Goal: Task Accomplishment & Management: Complete application form

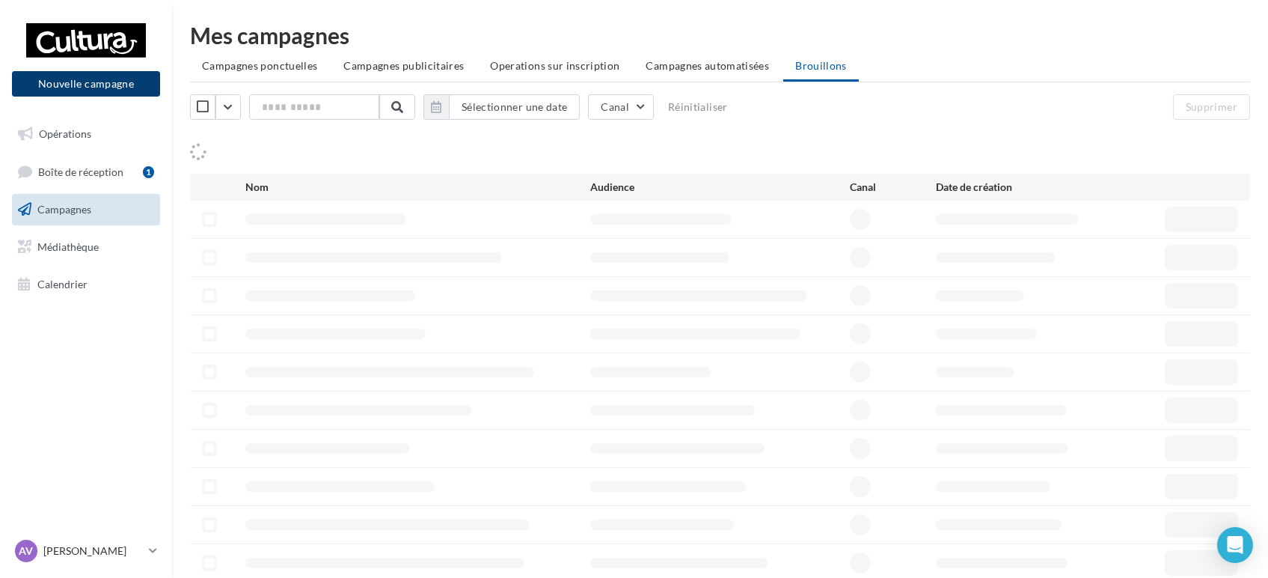
click at [76, 88] on button "Nouvelle campagne" at bounding box center [86, 83] width 148 height 25
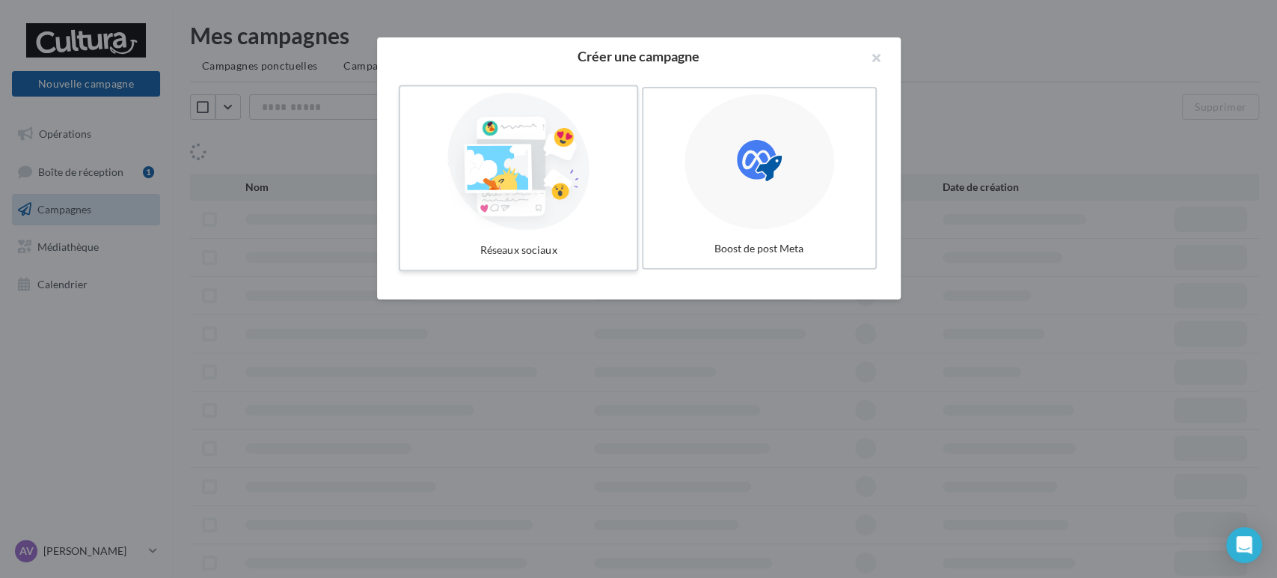
click at [583, 148] on div at bounding box center [518, 162] width 224 height 138
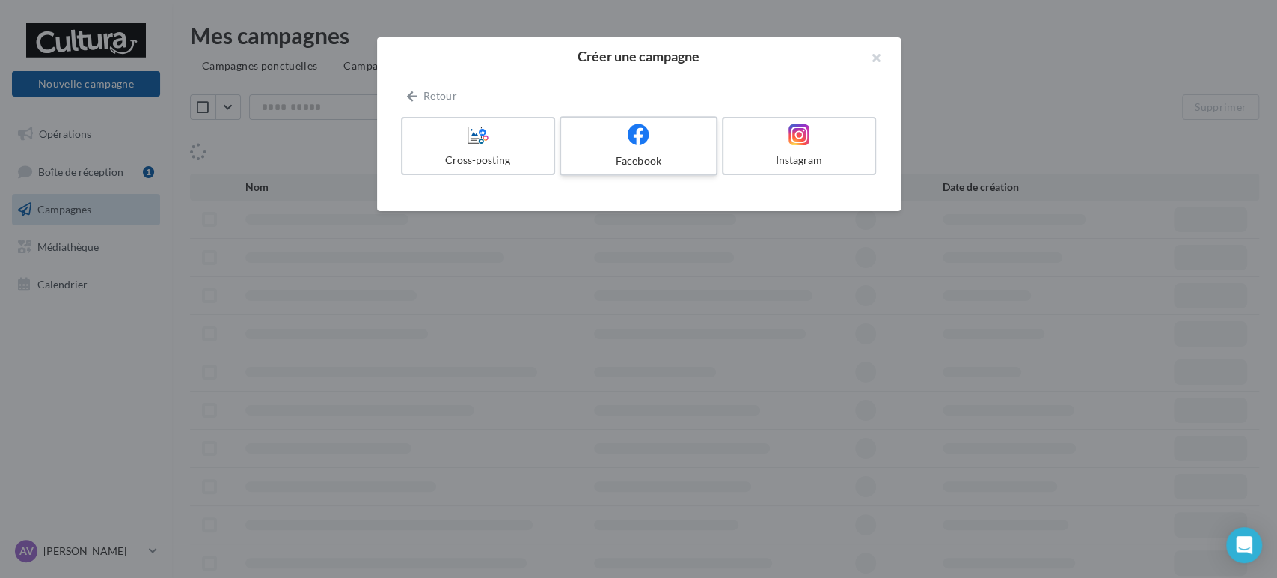
click at [655, 156] on div "Facebook" at bounding box center [638, 160] width 142 height 15
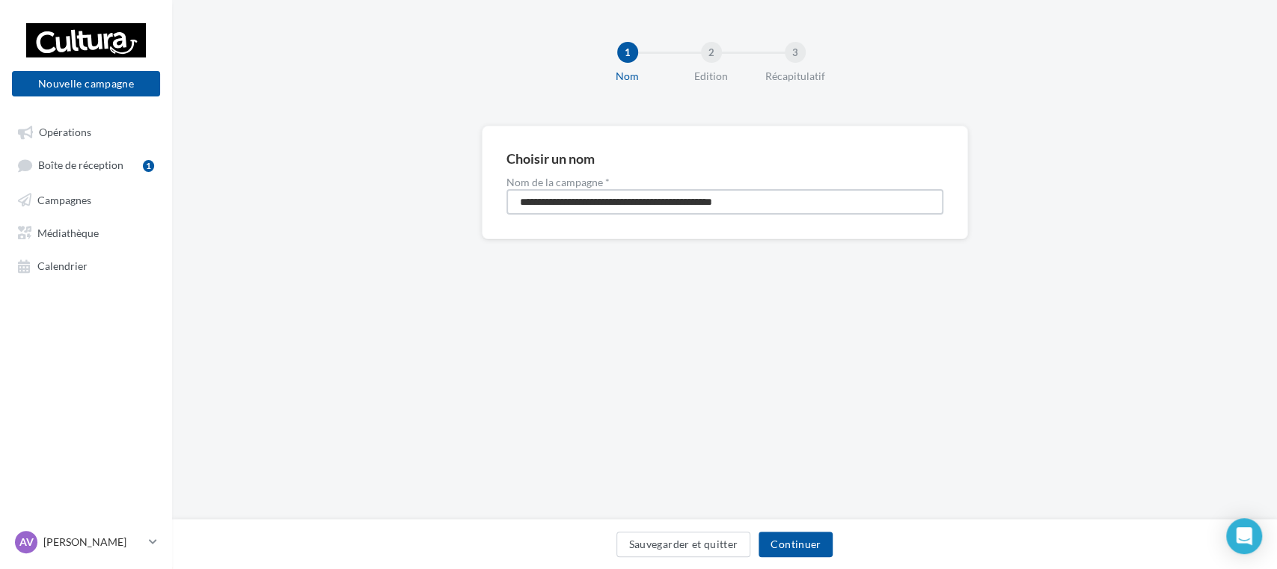
click at [584, 196] on input "**********" at bounding box center [725, 201] width 437 height 25
drag, startPoint x: 651, startPoint y: 204, endPoint x: 624, endPoint y: 215, distance: 29.2
click at [623, 213] on input "**********" at bounding box center [725, 201] width 437 height 25
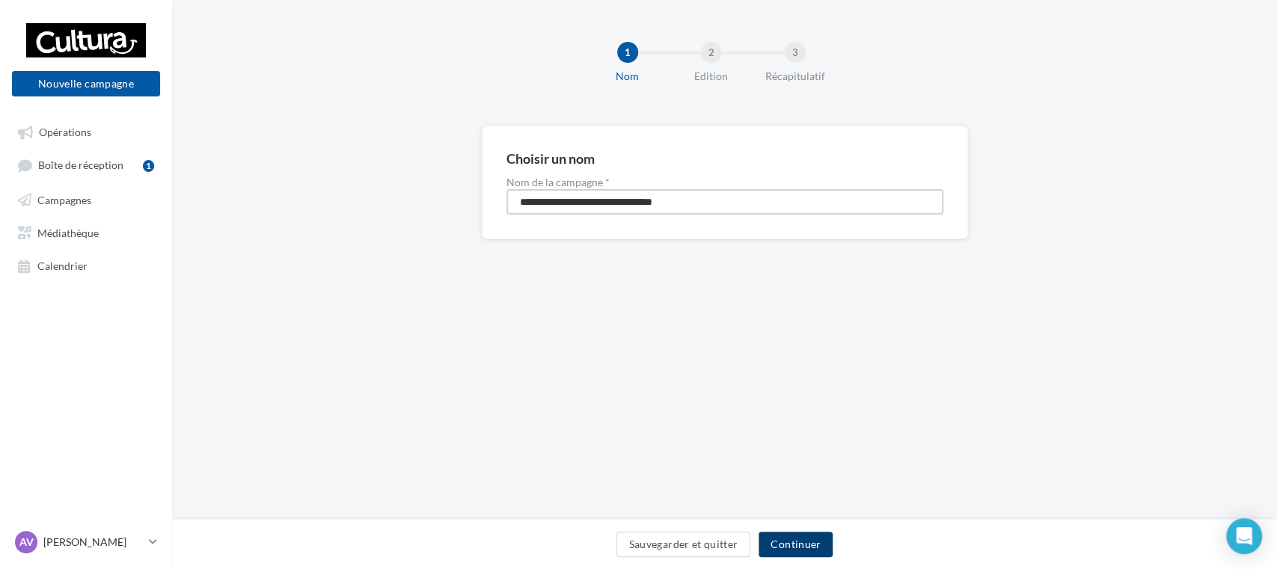
type input "**********"
click at [814, 545] on button "Continuer" at bounding box center [796, 544] width 74 height 25
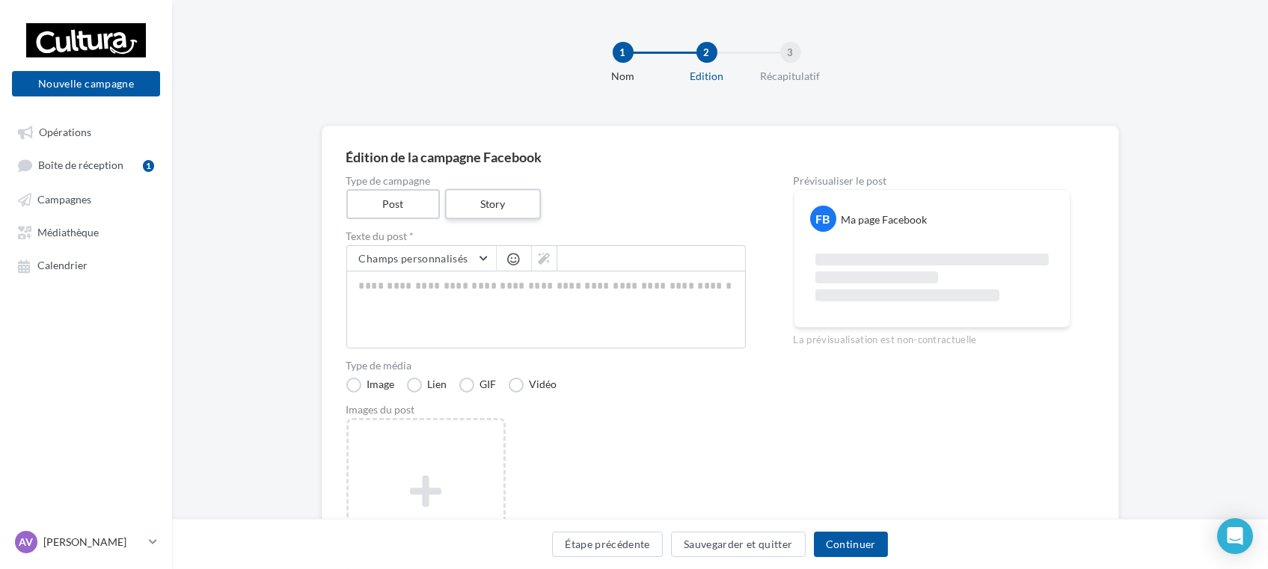
click at [503, 205] on label "Story" at bounding box center [493, 204] width 96 height 31
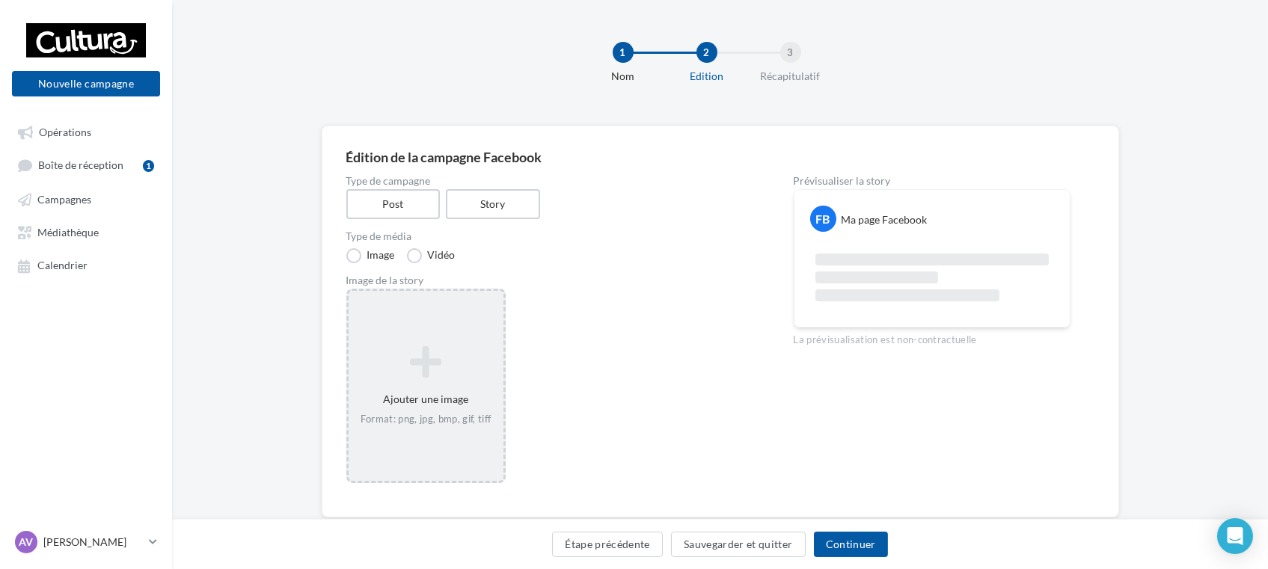
click at [425, 372] on icon at bounding box center [426, 362] width 143 height 36
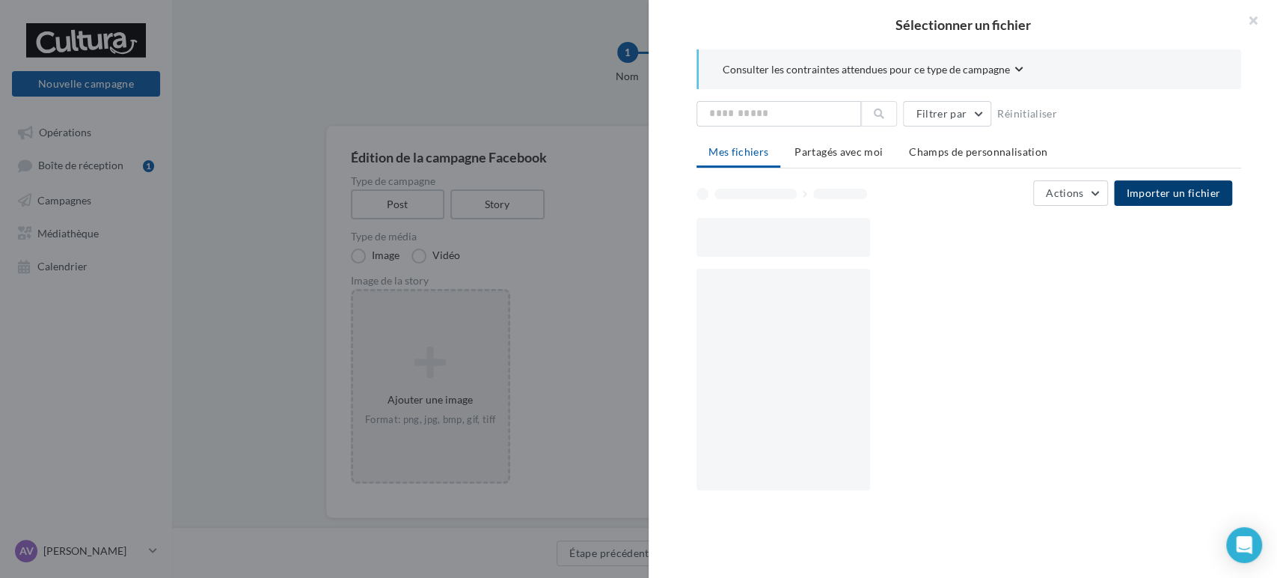
click at [1185, 192] on span "Importer un fichier" at bounding box center [1173, 192] width 94 height 13
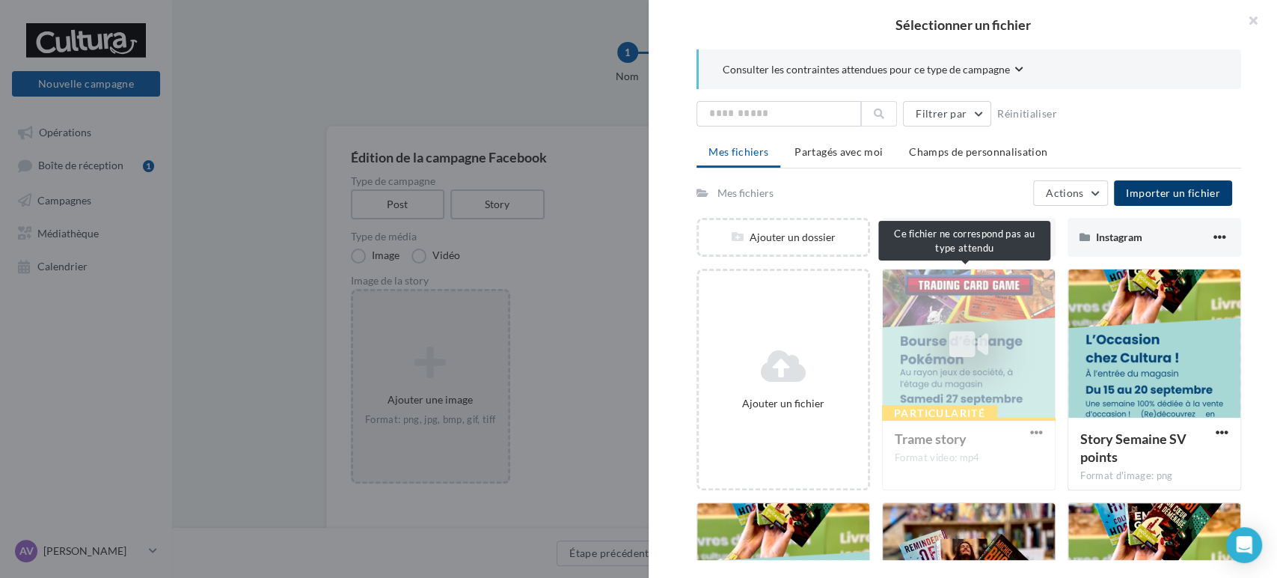
click at [1033, 427] on div "Particularité Trame story Format video: mp4" at bounding box center [969, 379] width 174 height 221
click at [1031, 430] on div "Particularité Trame story Format video: mp4" at bounding box center [969, 379] width 174 height 221
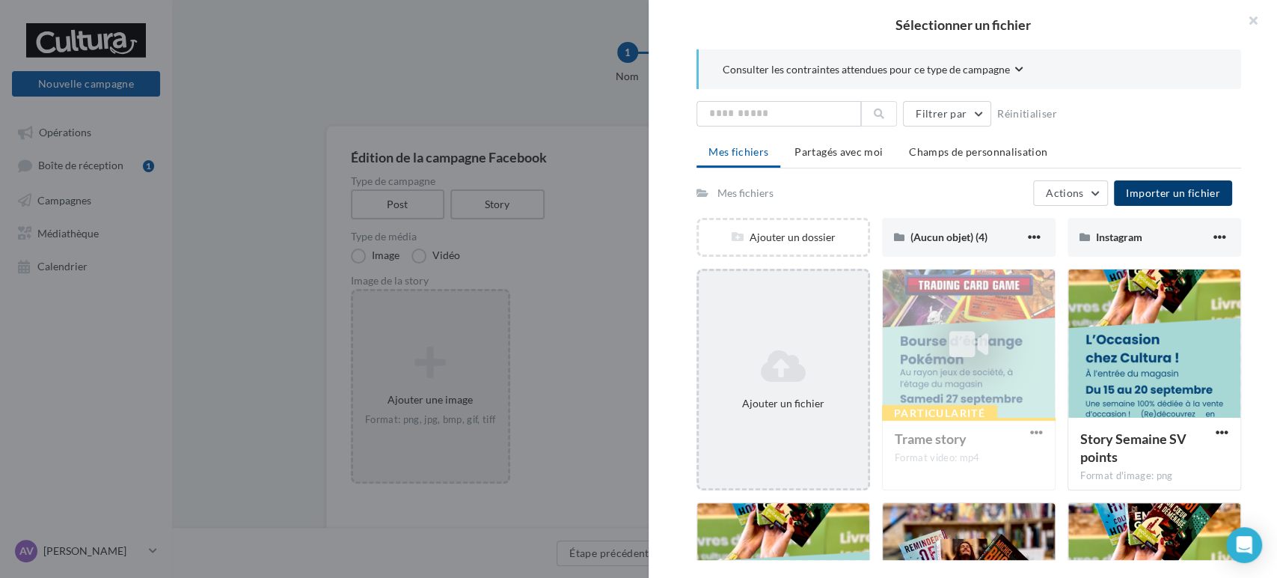
click at [799, 376] on icon at bounding box center [783, 366] width 157 height 36
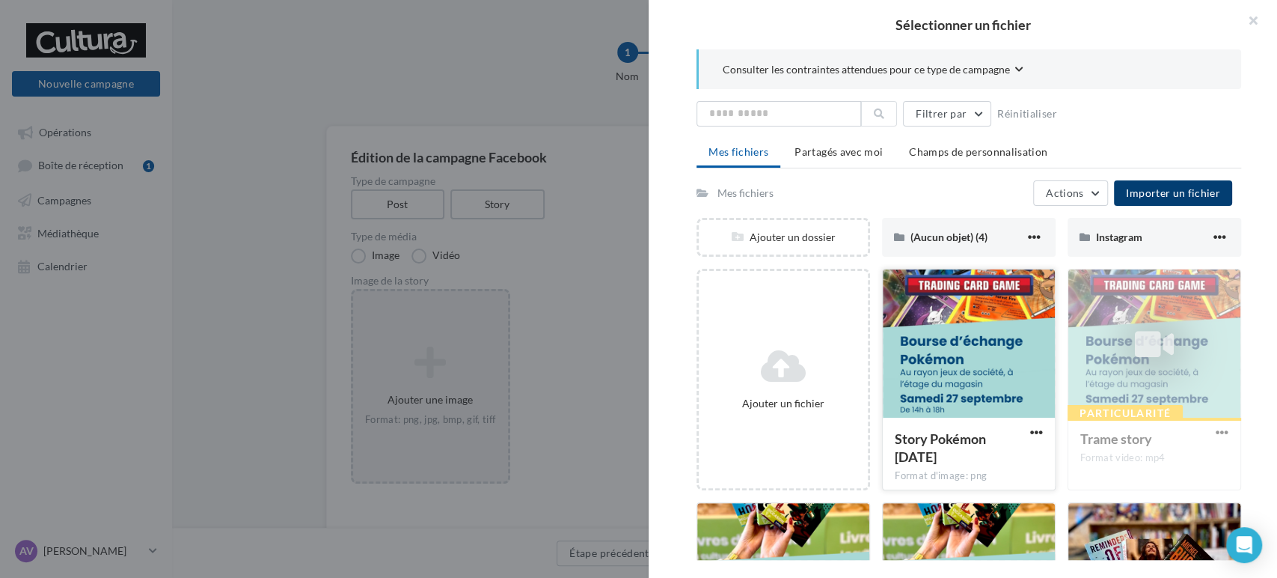
click at [964, 388] on div at bounding box center [969, 344] width 172 height 150
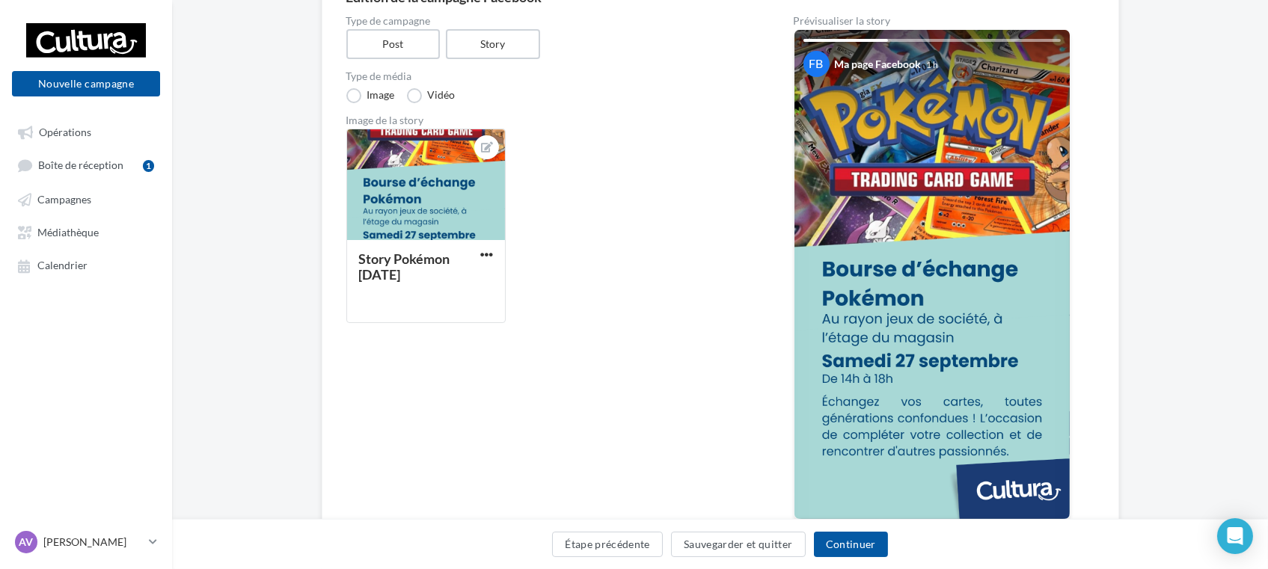
scroll to position [166, 0]
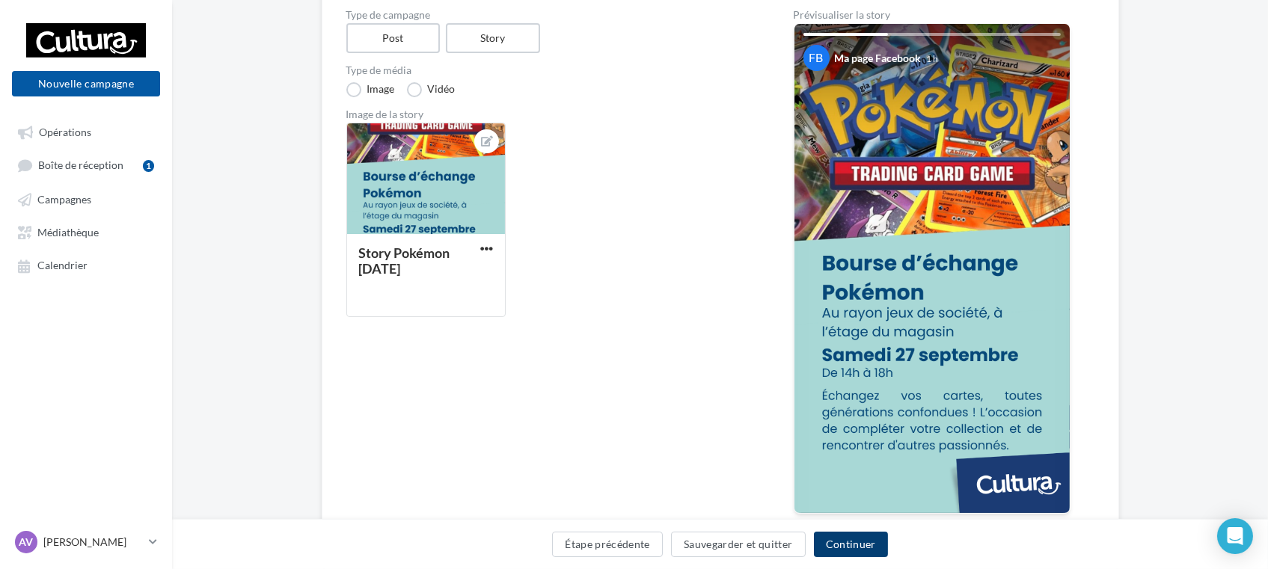
click at [849, 551] on button "Continuer" at bounding box center [851, 544] width 74 height 25
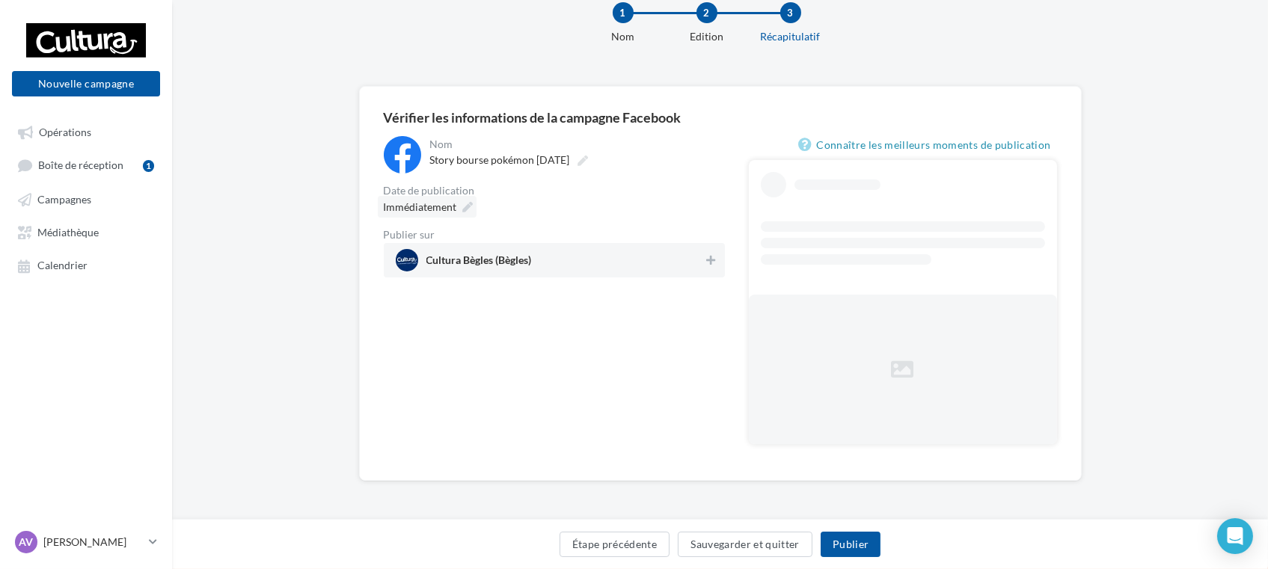
click at [442, 207] on span "Immédiatement" at bounding box center [420, 207] width 73 height 13
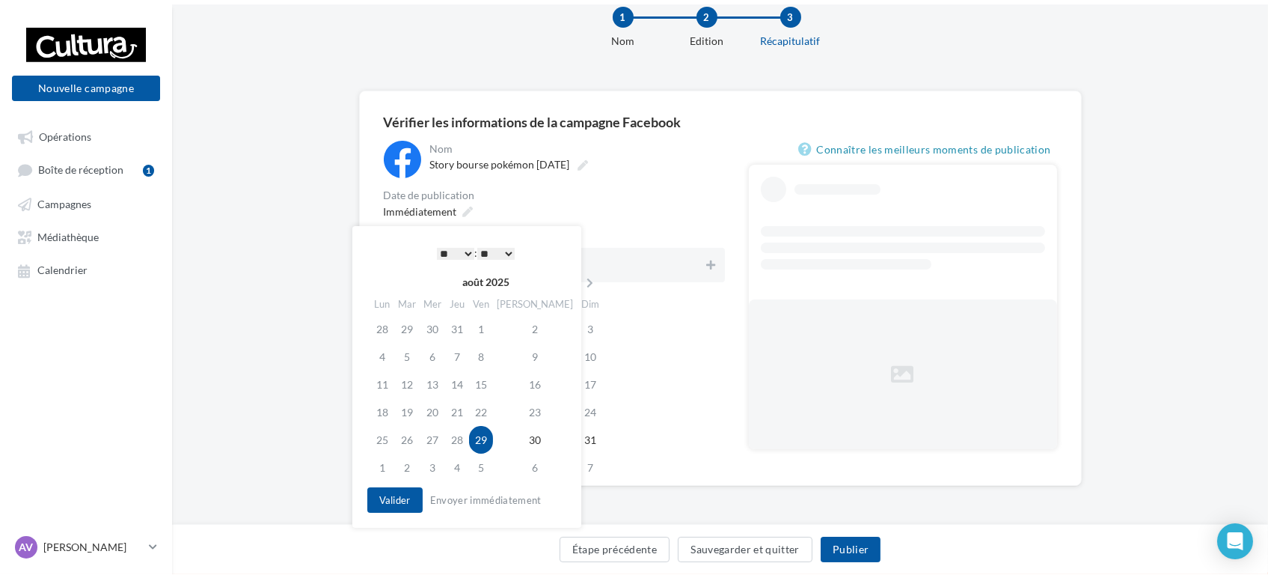
scroll to position [0, 0]
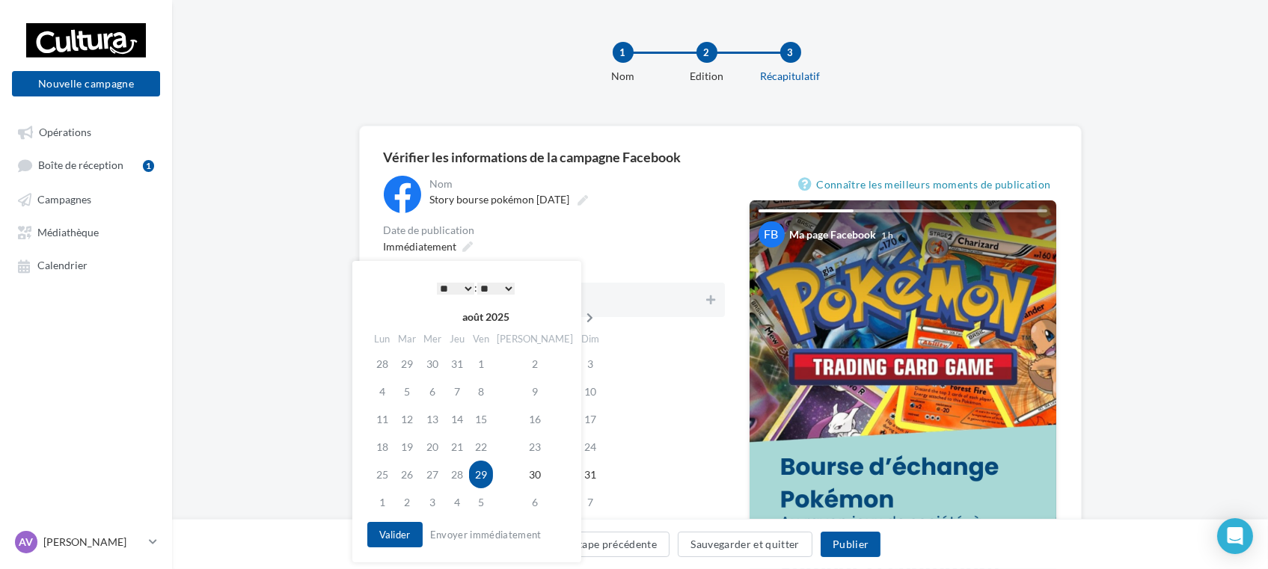
click at [581, 320] on icon at bounding box center [590, 318] width 19 height 10
click at [485, 476] on td "26" at bounding box center [483, 475] width 24 height 28
click at [459, 289] on select "* * * * * * * * * * ** ** ** ** ** ** ** ** ** ** ** ** ** **" at bounding box center [455, 289] width 37 height 12
click at [500, 293] on select "** ** ** ** ** **" at bounding box center [495, 289] width 37 height 12
click at [628, 406] on div "**********" at bounding box center [554, 471] width 341 height 590
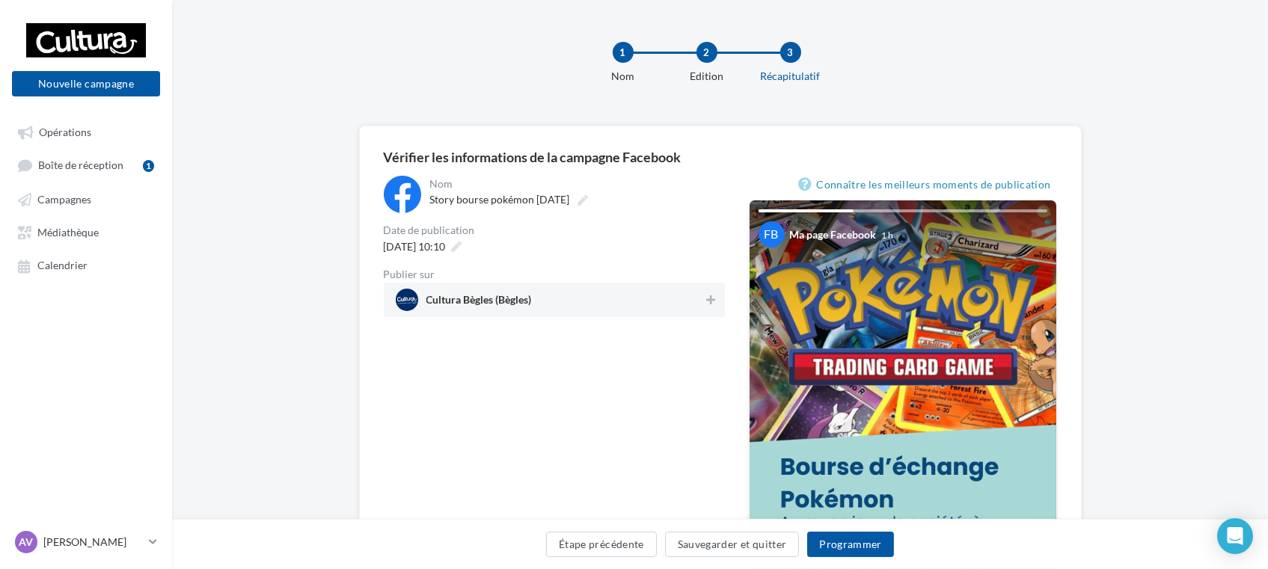
click at [559, 306] on span "Cultura Bègles (Bègles)" at bounding box center [550, 300] width 308 height 22
click at [875, 539] on button "Programmer" at bounding box center [850, 544] width 87 height 25
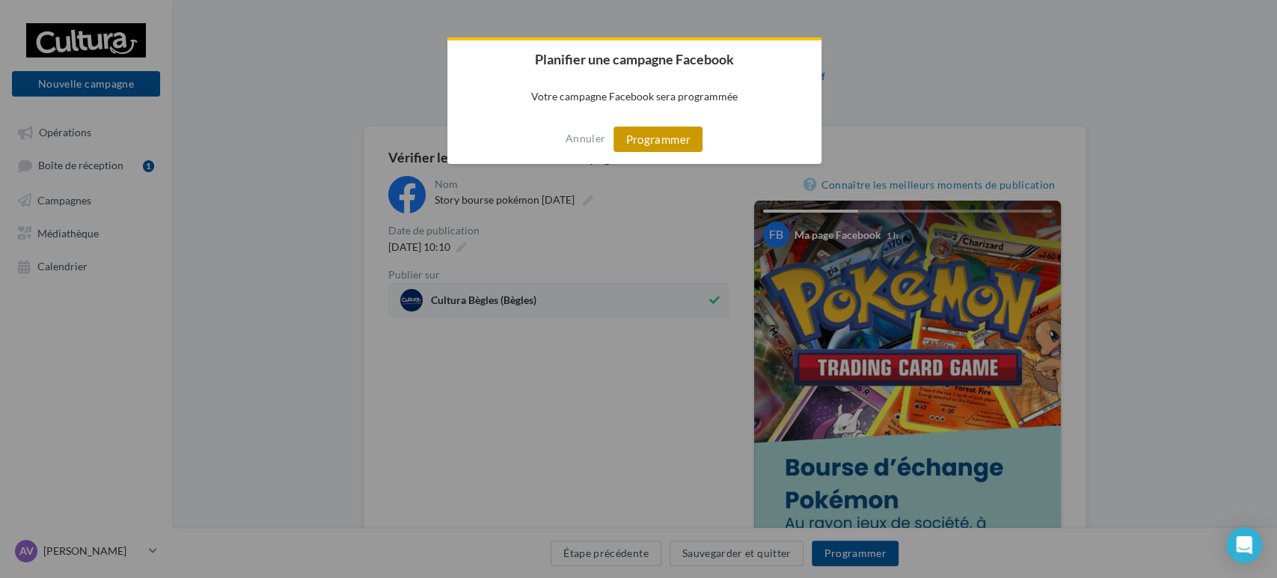
click at [688, 136] on button "Programmer" at bounding box center [658, 138] width 89 height 25
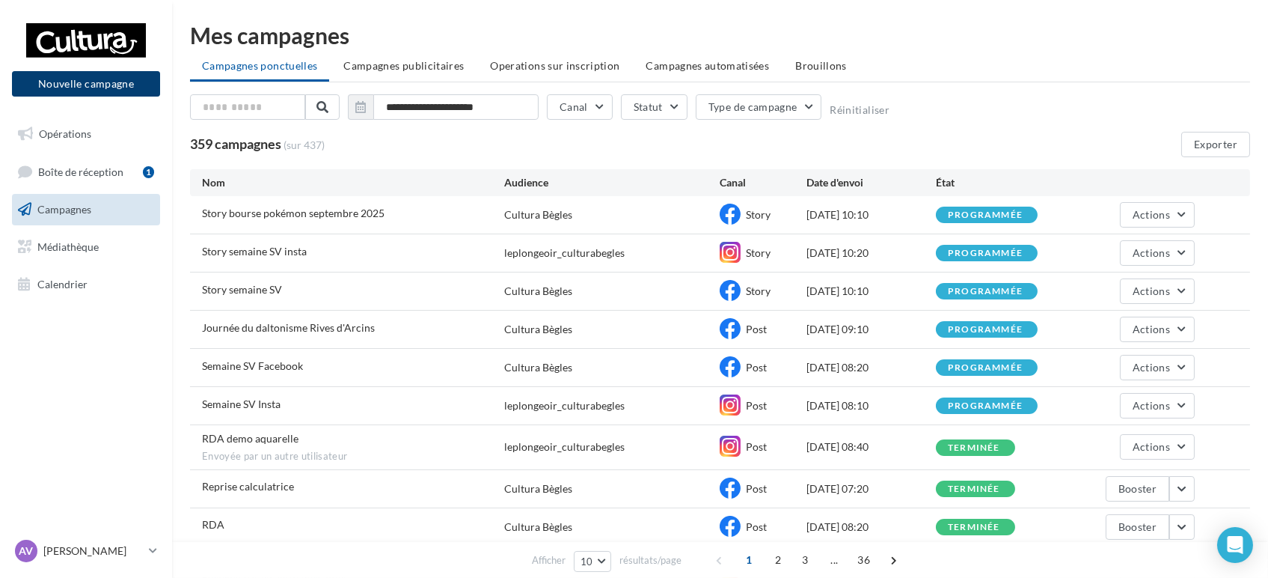
click at [119, 88] on button "Nouvelle campagne" at bounding box center [86, 83] width 148 height 25
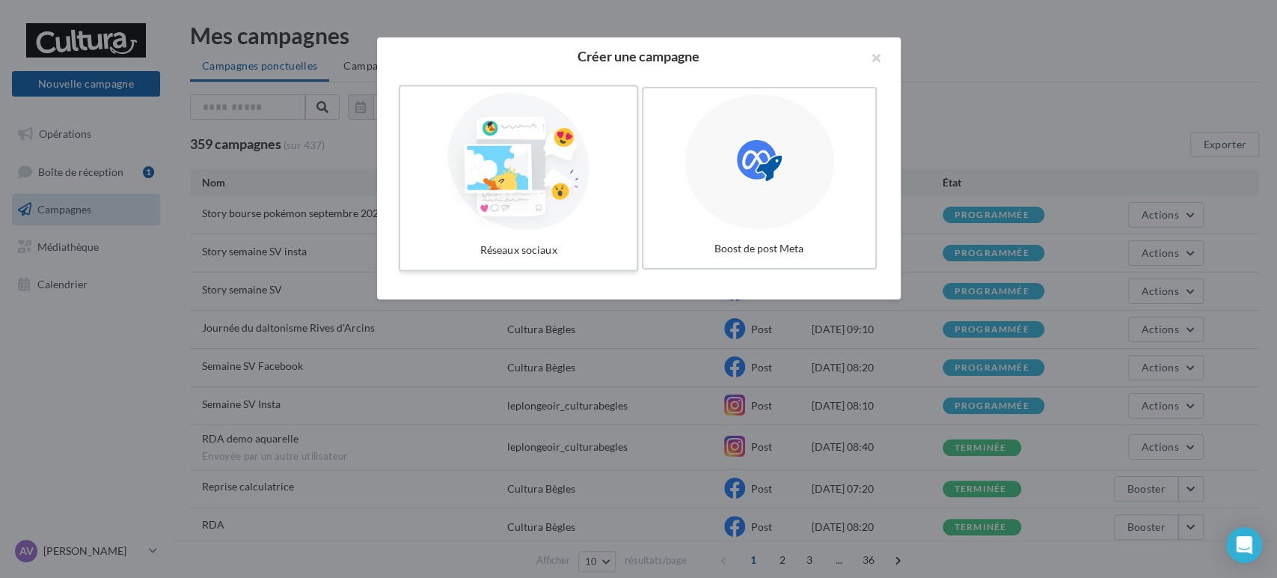
click at [560, 212] on div at bounding box center [518, 162] width 224 height 138
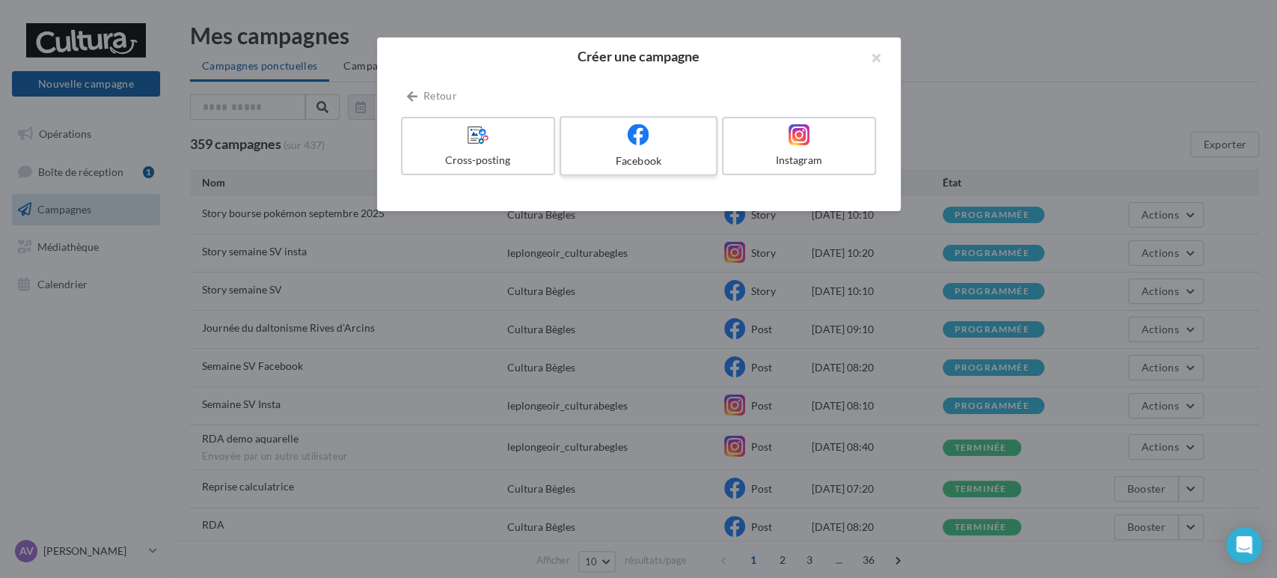
click at [652, 145] on div at bounding box center [638, 134] width 142 height 23
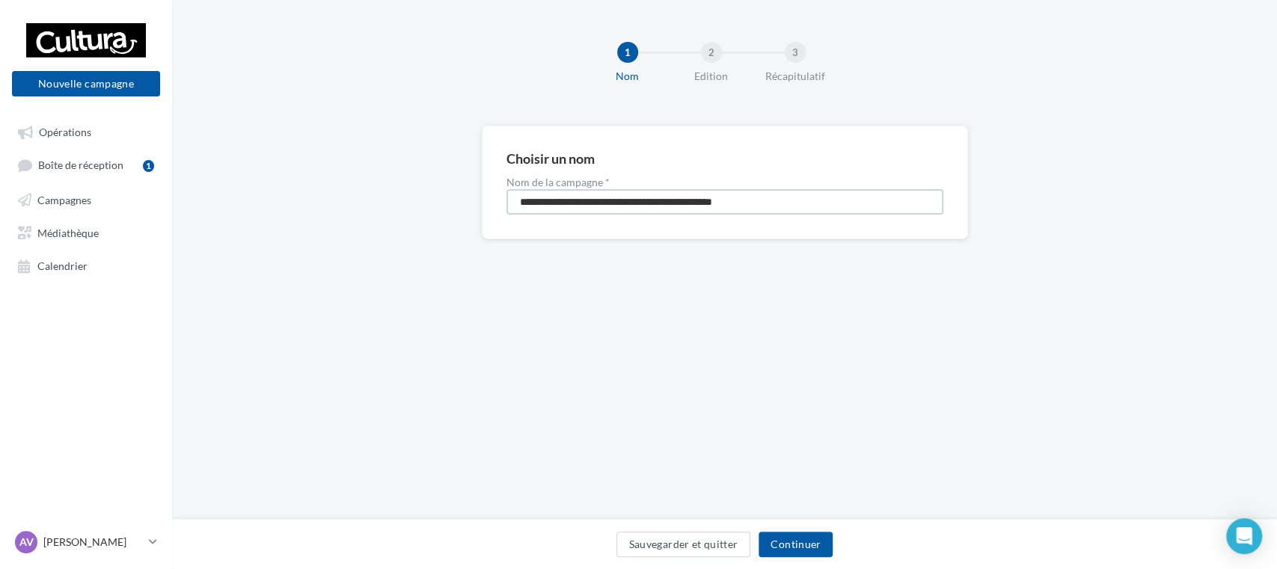
click at [581, 204] on input "**********" at bounding box center [725, 201] width 437 height 25
type input "**********"
click at [807, 551] on button "Continuer" at bounding box center [796, 544] width 74 height 25
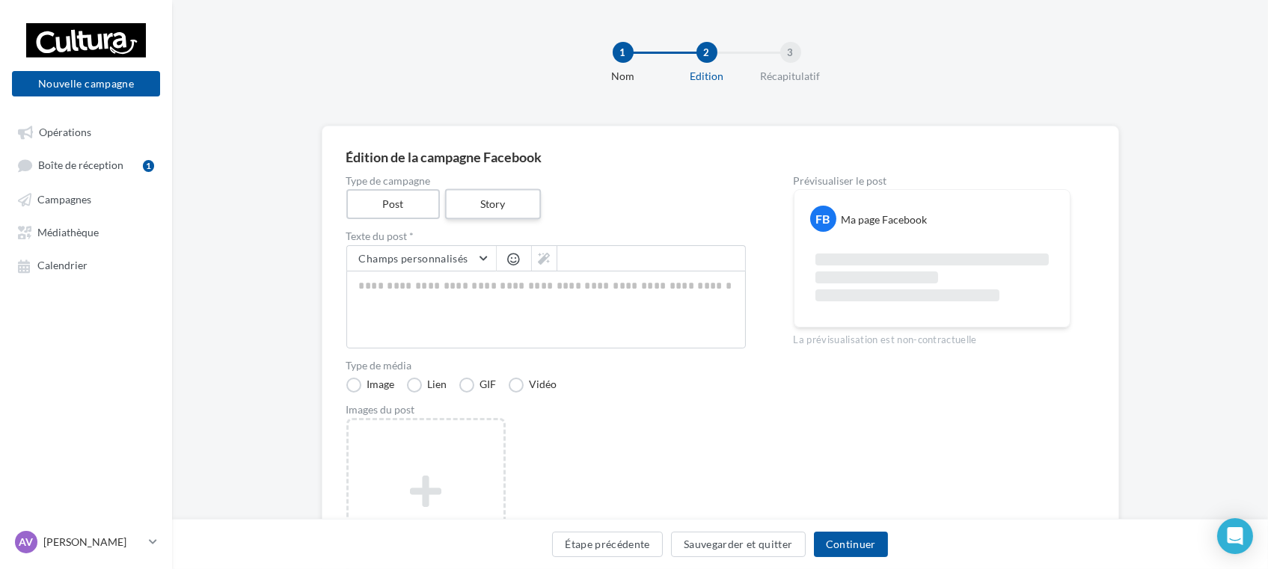
click at [483, 210] on label "Story" at bounding box center [493, 204] width 96 height 31
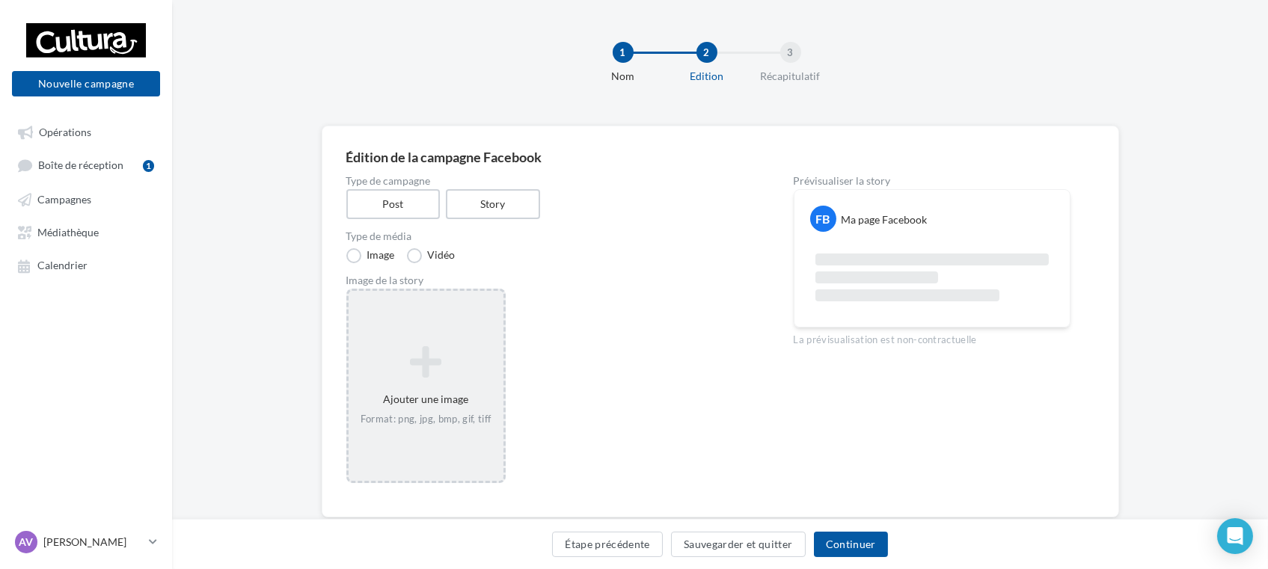
click at [417, 362] on icon at bounding box center [426, 362] width 143 height 36
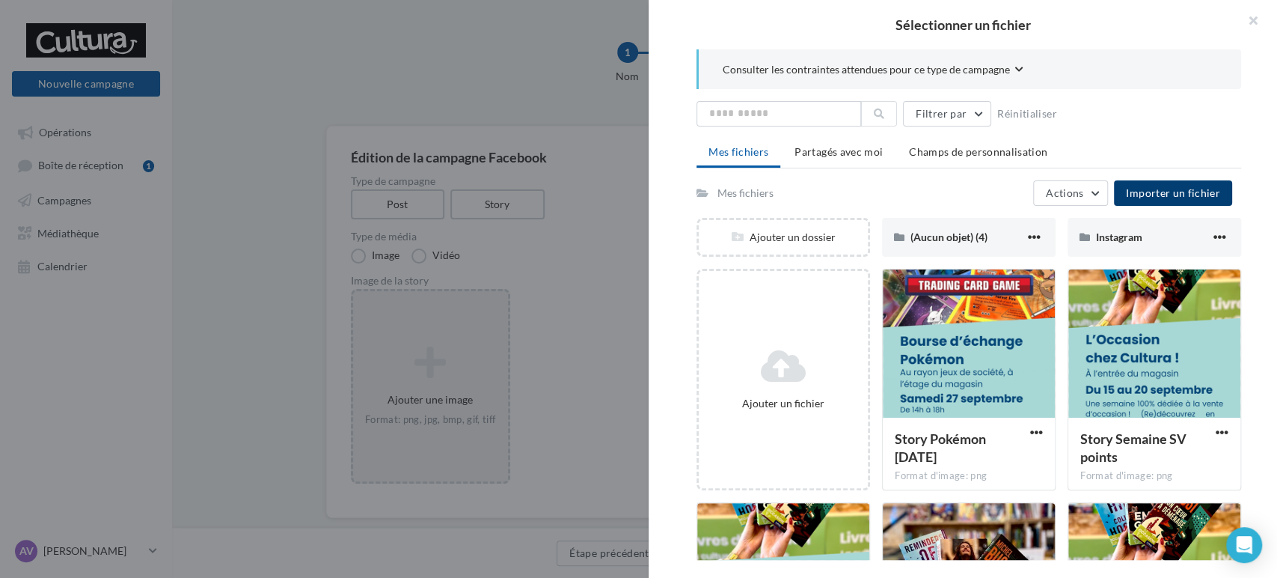
click at [1175, 190] on span "Importer un fichier" at bounding box center [1173, 192] width 94 height 13
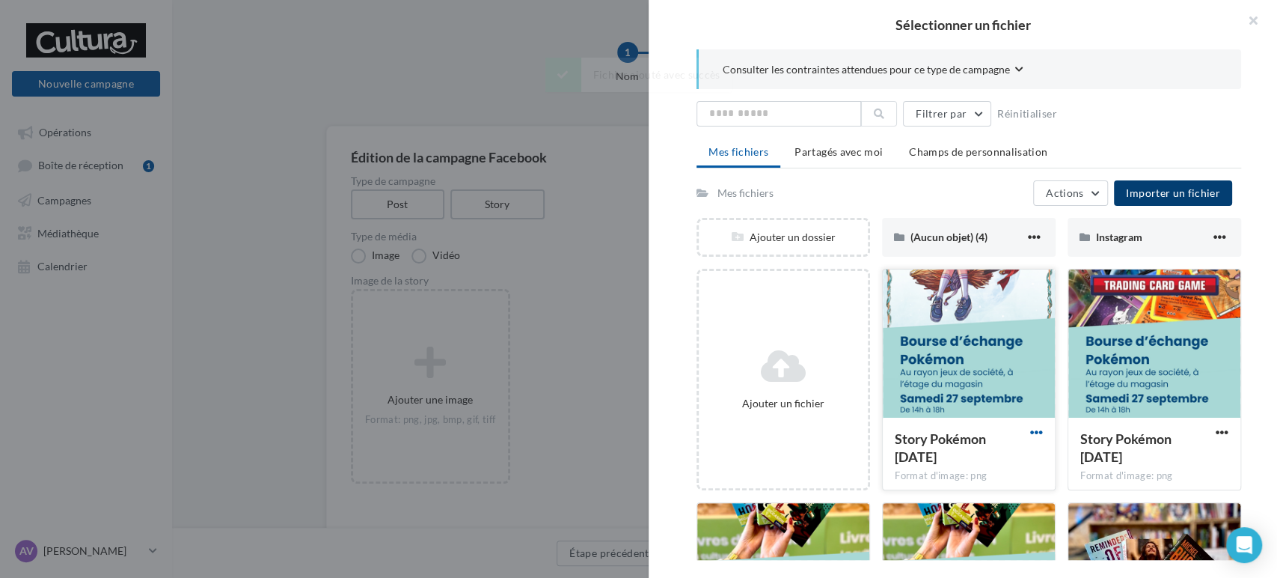
click at [1030, 435] on span "button" at bounding box center [1036, 432] width 13 height 13
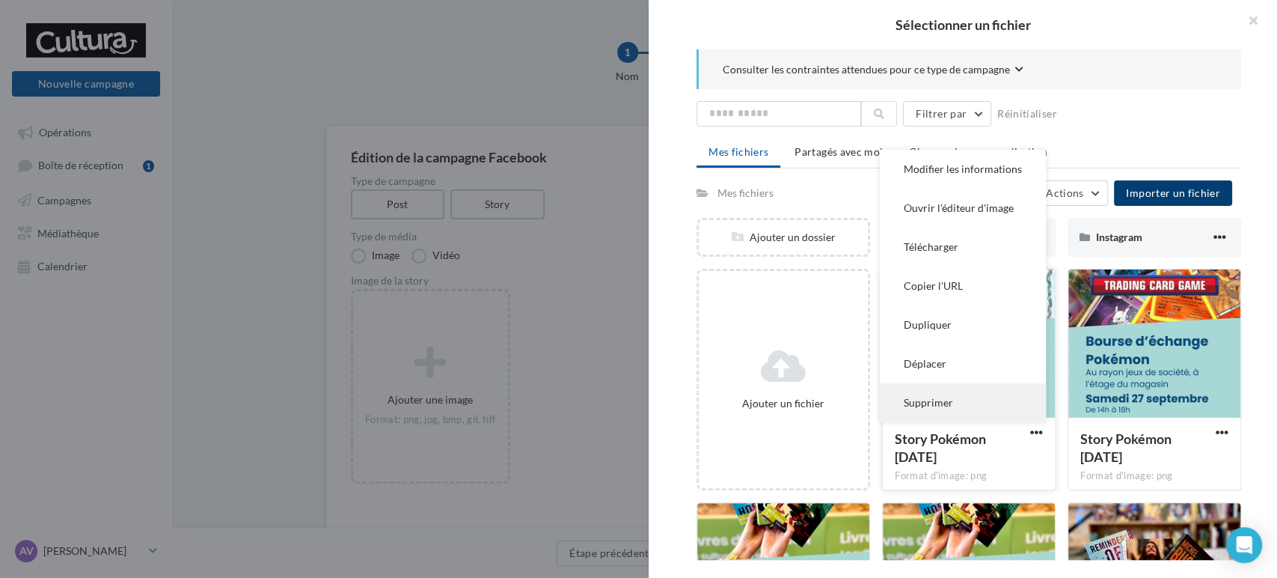
click at [931, 406] on button "Supprimer" at bounding box center [963, 402] width 166 height 39
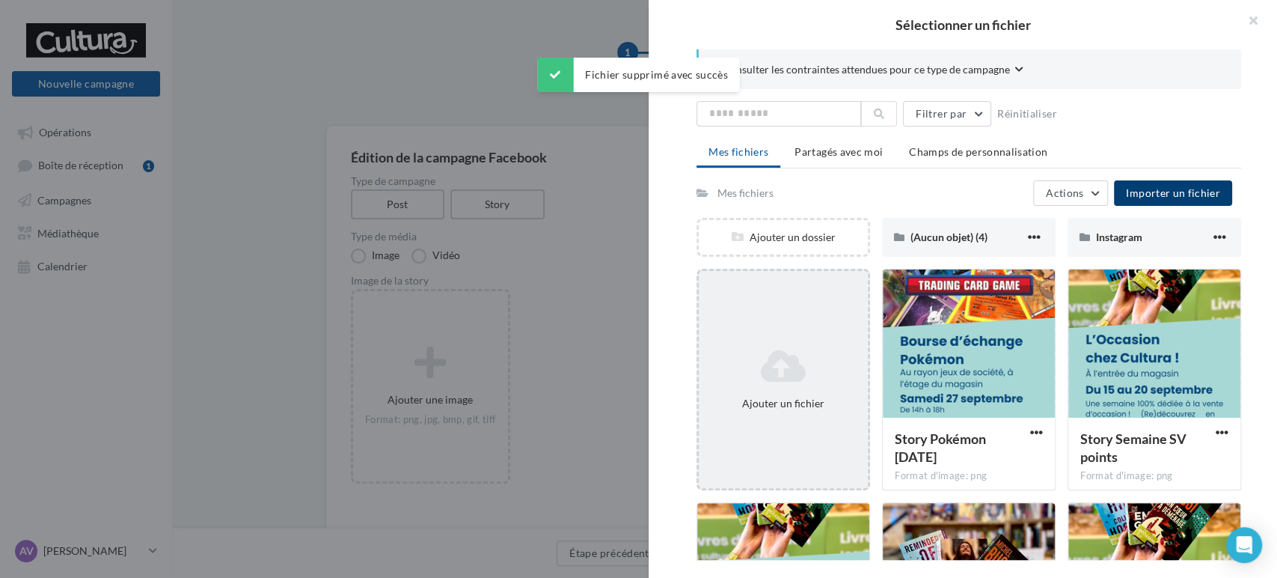
click at [826, 391] on div "Ajouter un fichier" at bounding box center [783, 379] width 169 height 75
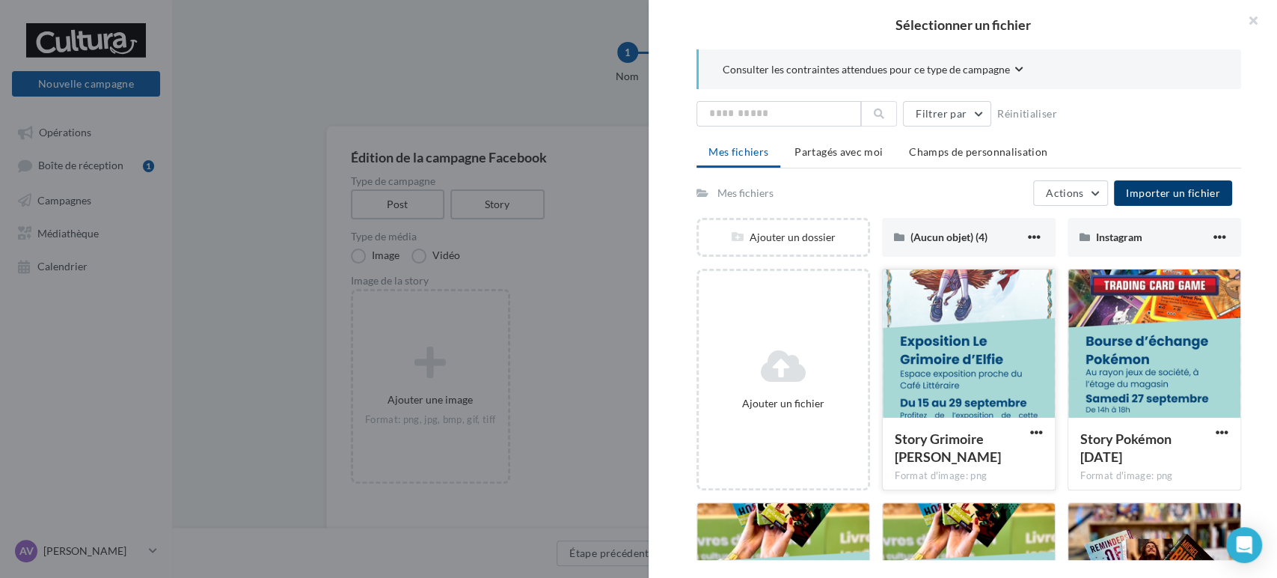
click at [974, 355] on div at bounding box center [969, 344] width 172 height 150
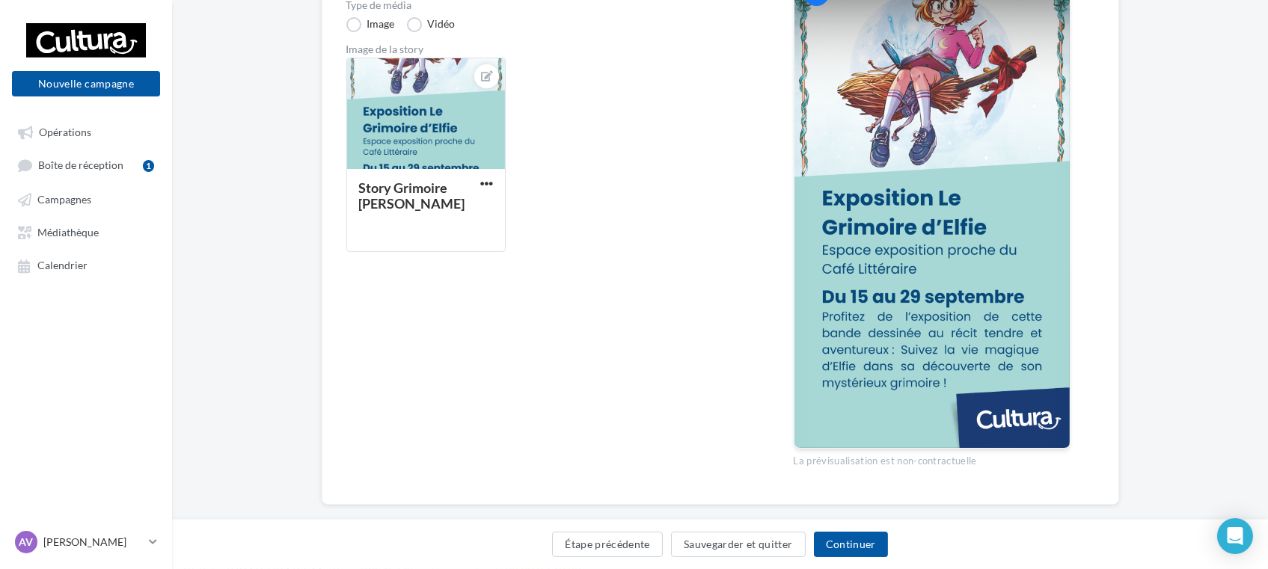
scroll to position [255, 0]
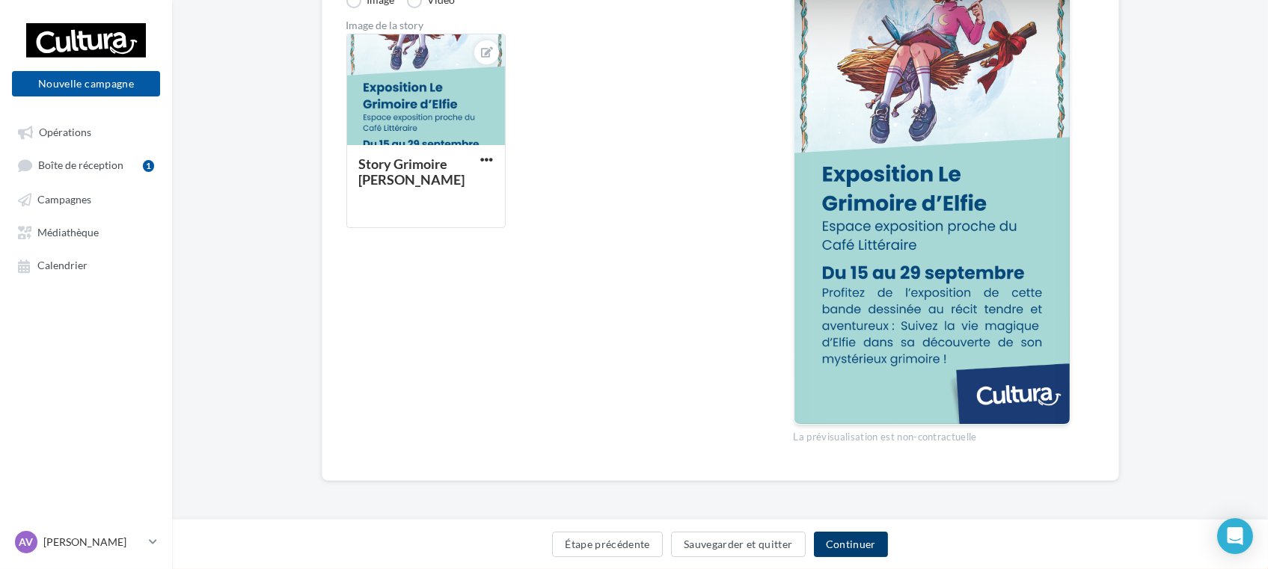
click at [856, 550] on button "Continuer" at bounding box center [851, 544] width 74 height 25
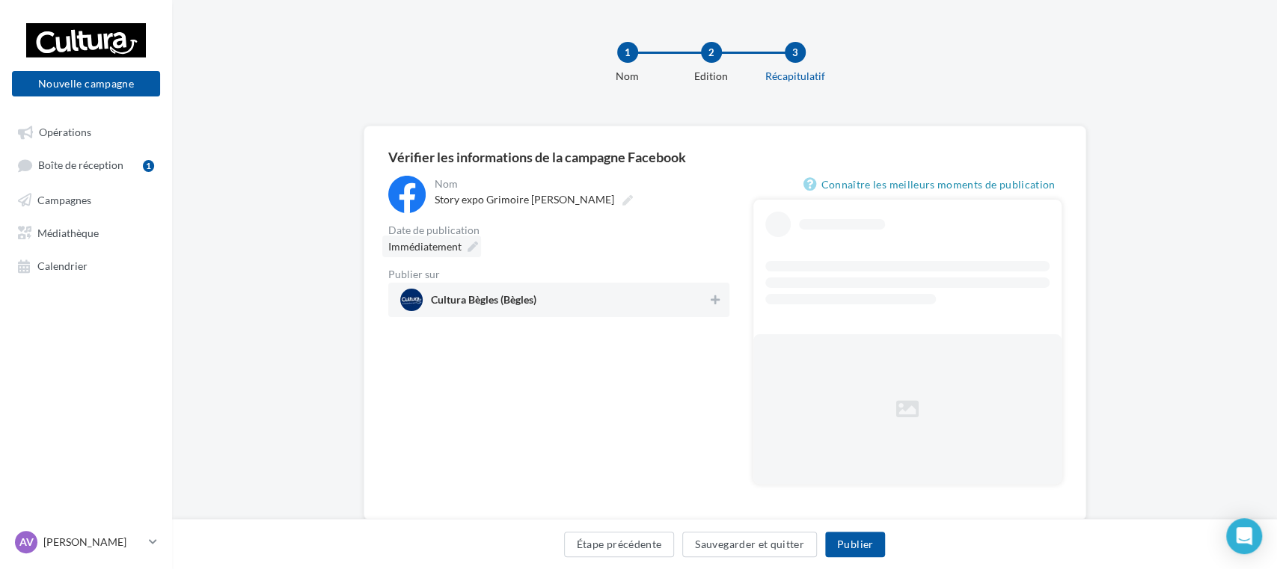
click at [438, 205] on div "**********" at bounding box center [558, 246] width 341 height 141
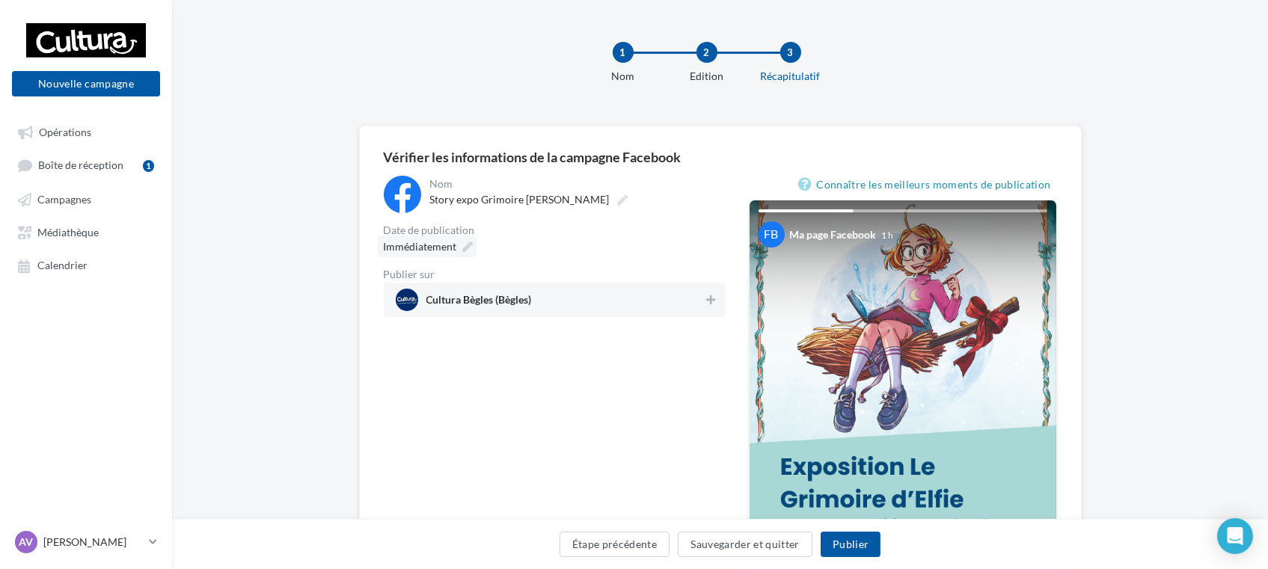
click at [459, 250] on div "Immédiatement" at bounding box center [427, 247] width 99 height 22
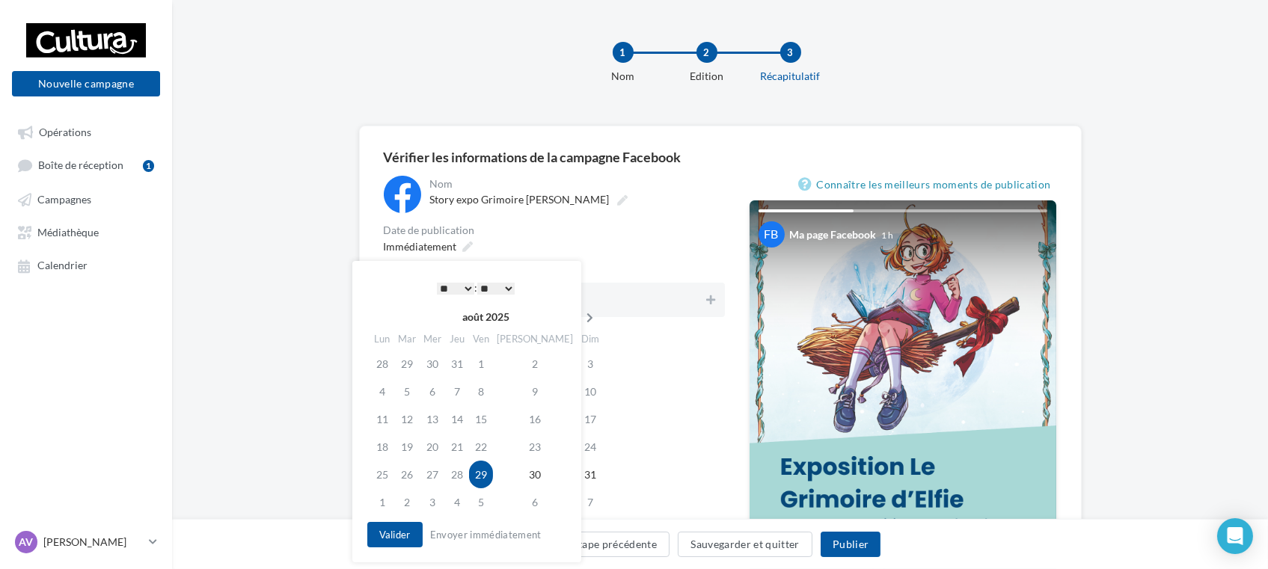
click at [581, 316] on icon at bounding box center [590, 318] width 19 height 10
click at [382, 454] on td "15" at bounding box center [383, 447] width 26 height 28
click at [456, 289] on select "* * * * * * * * * * ** ** ** ** ** ** ** ** ** ** ** ** ** **" at bounding box center [455, 289] width 37 height 12
click at [480, 295] on div "* * * * * * * * * * ** ** ** ** ** ** ** ** ** ** ** ** ** ** : ** ** ** ** ** …" at bounding box center [475, 288] width 151 height 22
click at [490, 290] on select "** ** ** ** ** **" at bounding box center [495, 289] width 37 height 12
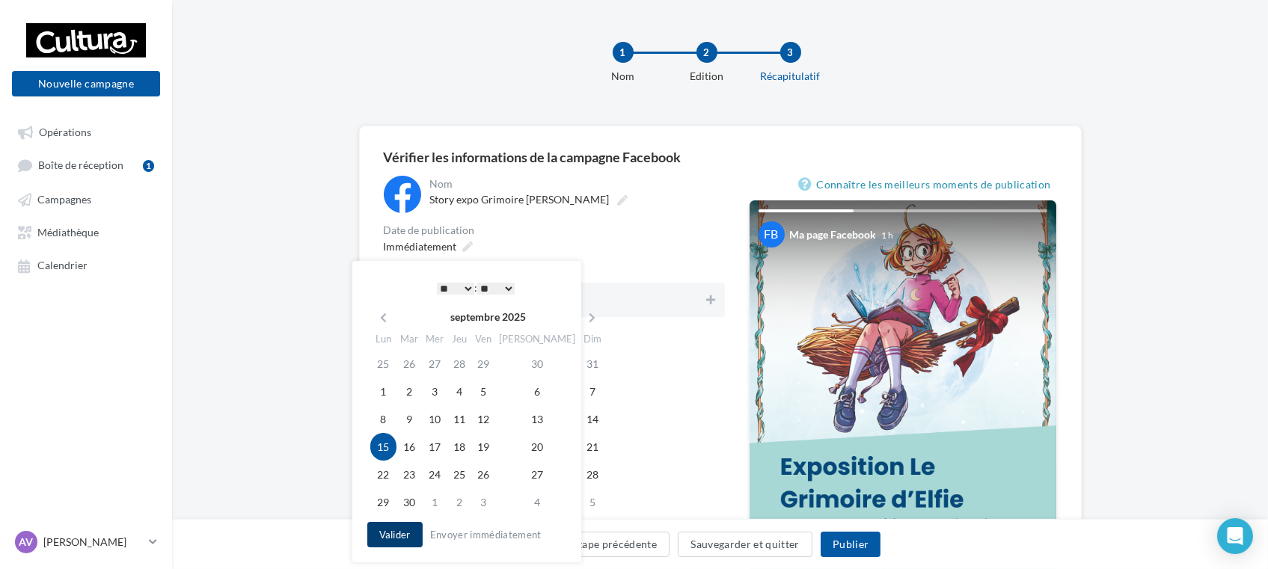
click at [375, 537] on button "Valider" at bounding box center [394, 534] width 55 height 25
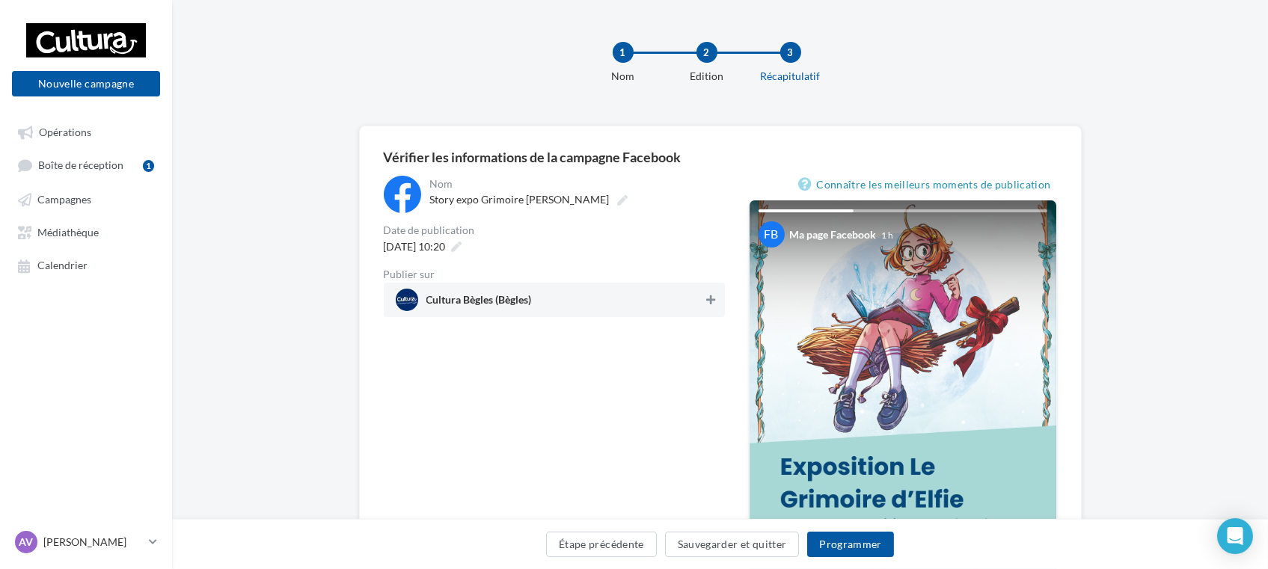
click at [715, 299] on icon at bounding box center [710, 300] width 9 height 10
click at [846, 547] on button "Programmer" at bounding box center [850, 544] width 87 height 25
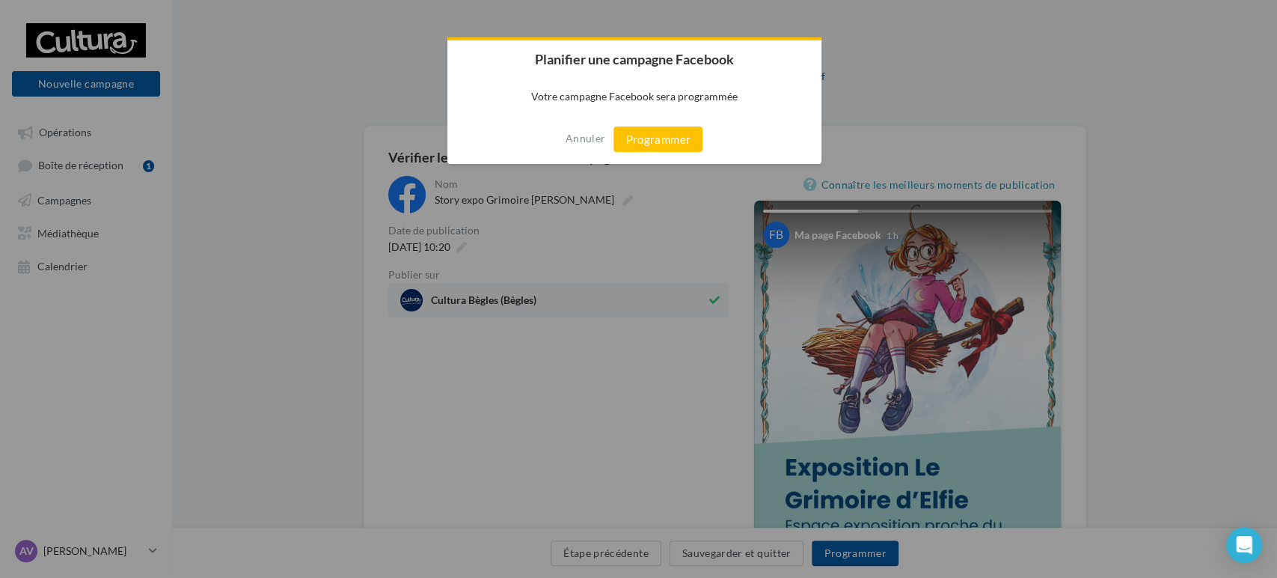
click at [658, 133] on button "Programmer" at bounding box center [658, 138] width 89 height 25
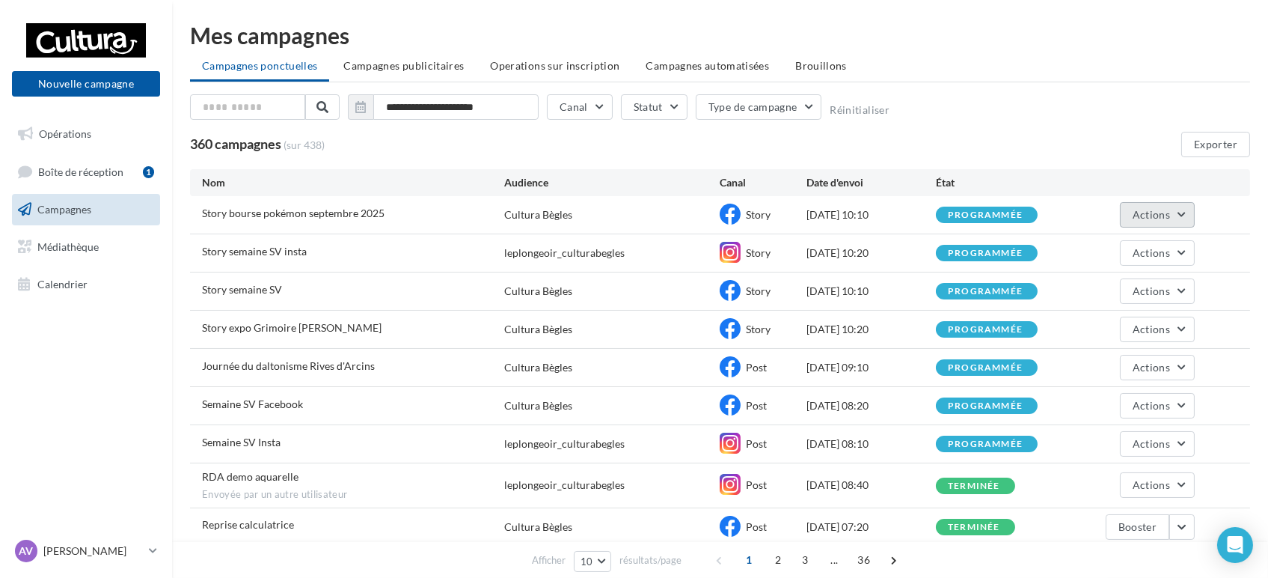
click at [1161, 220] on button "Actions" at bounding box center [1157, 214] width 75 height 25
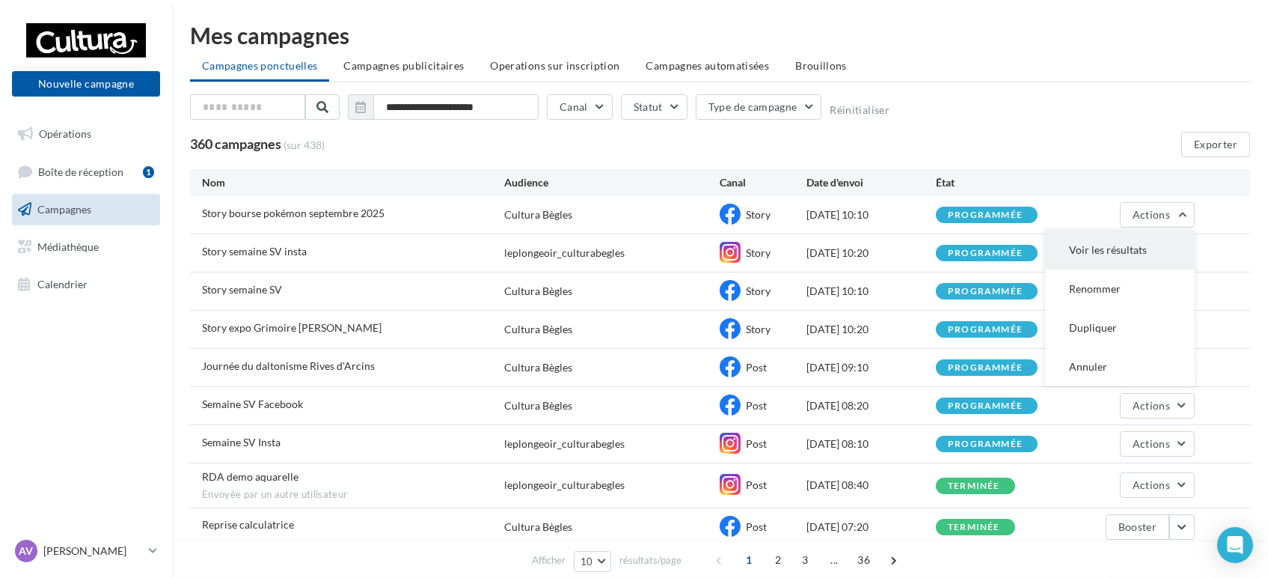
click at [1131, 248] on button "Voir les résultats" at bounding box center [1120, 249] width 150 height 39
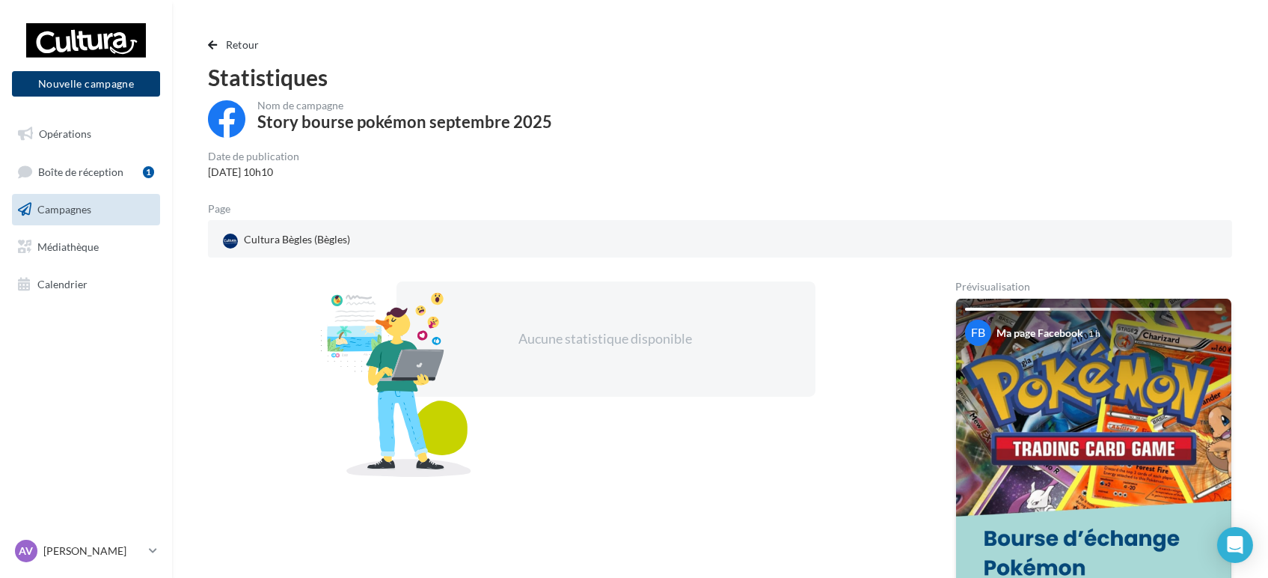
click at [100, 91] on button "Nouvelle campagne" at bounding box center [86, 83] width 148 height 25
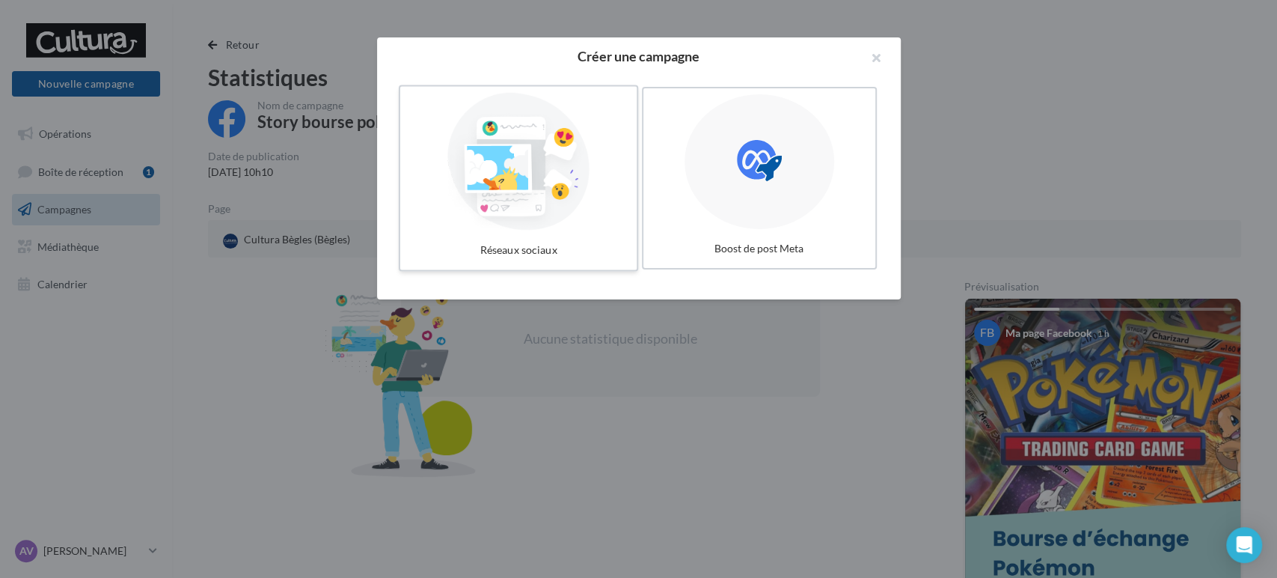
click at [477, 152] on div at bounding box center [518, 162] width 224 height 138
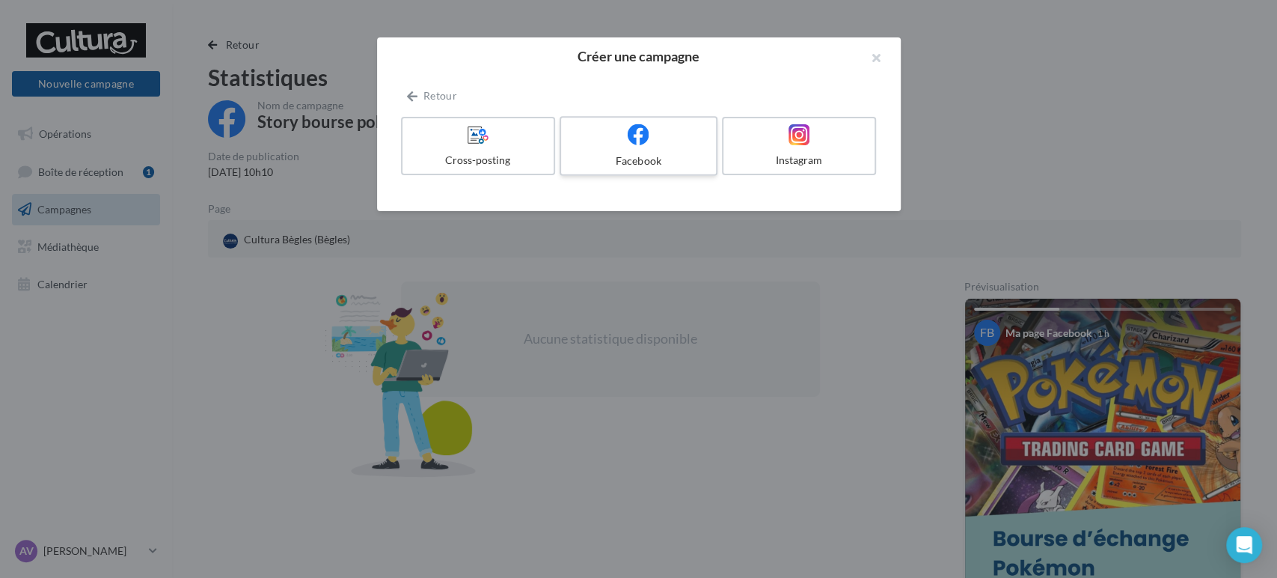
click at [678, 157] on div "Facebook" at bounding box center [638, 160] width 142 height 15
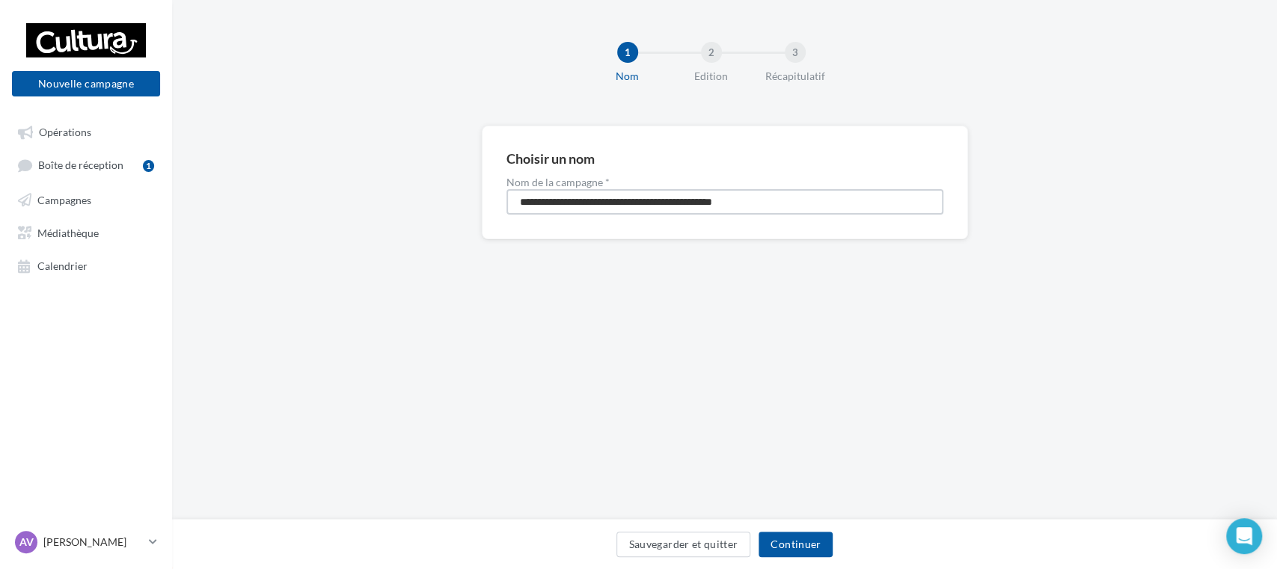
click at [590, 208] on input "**********" at bounding box center [725, 201] width 437 height 25
type input "**********"
click at [800, 536] on button "Continuer" at bounding box center [796, 544] width 74 height 25
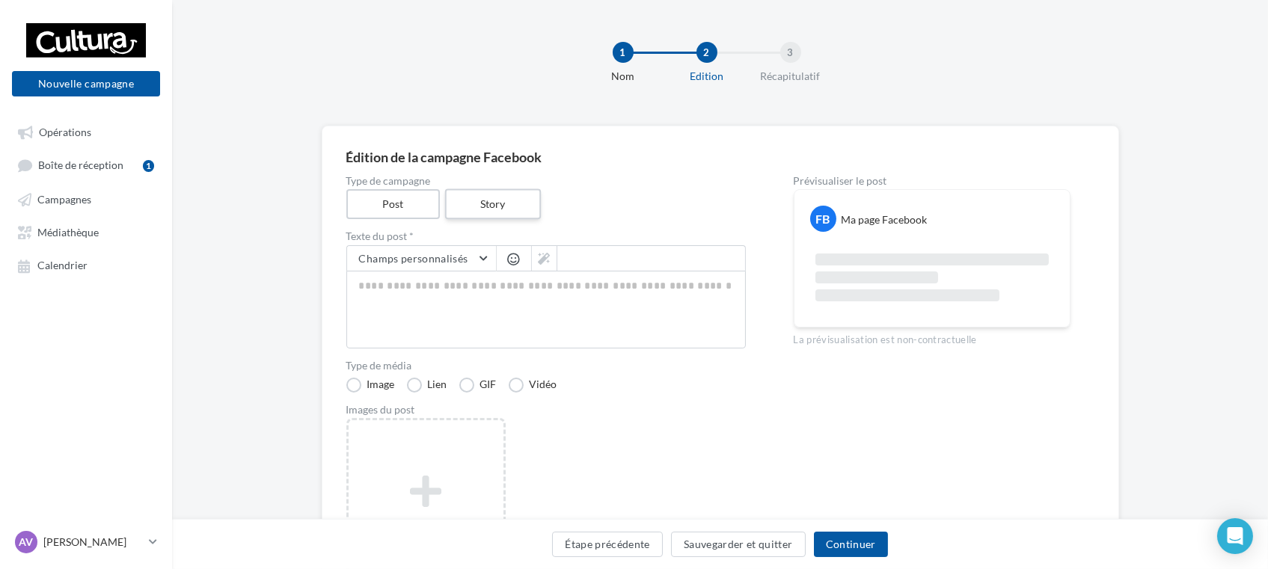
click at [497, 202] on label "Story" at bounding box center [493, 204] width 96 height 31
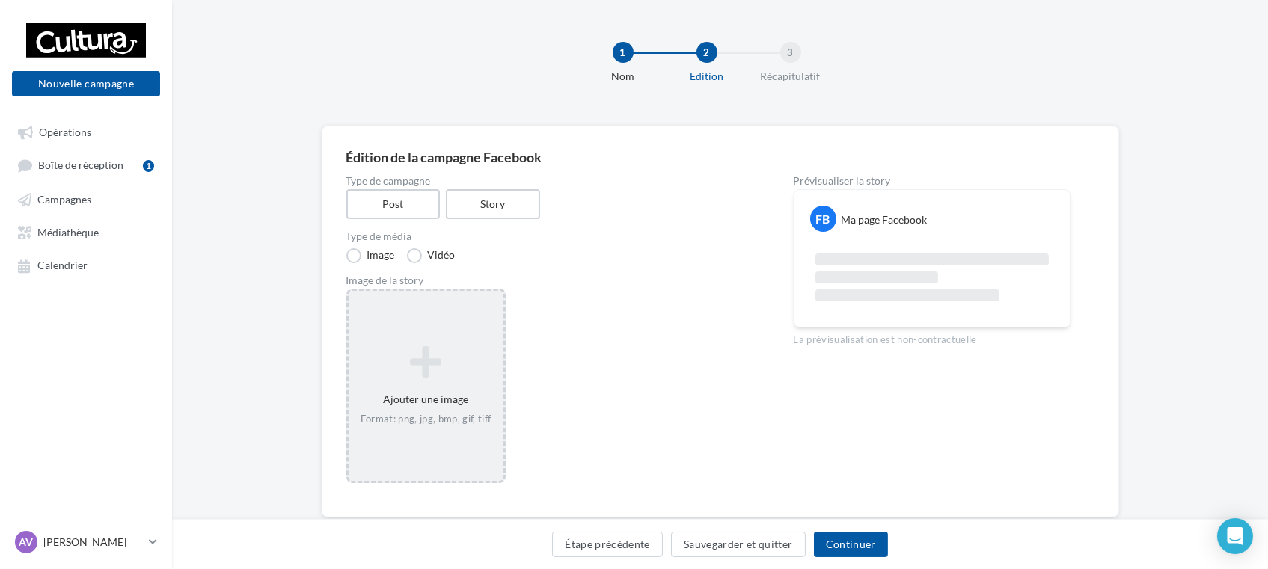
click at [388, 349] on icon at bounding box center [426, 362] width 143 height 36
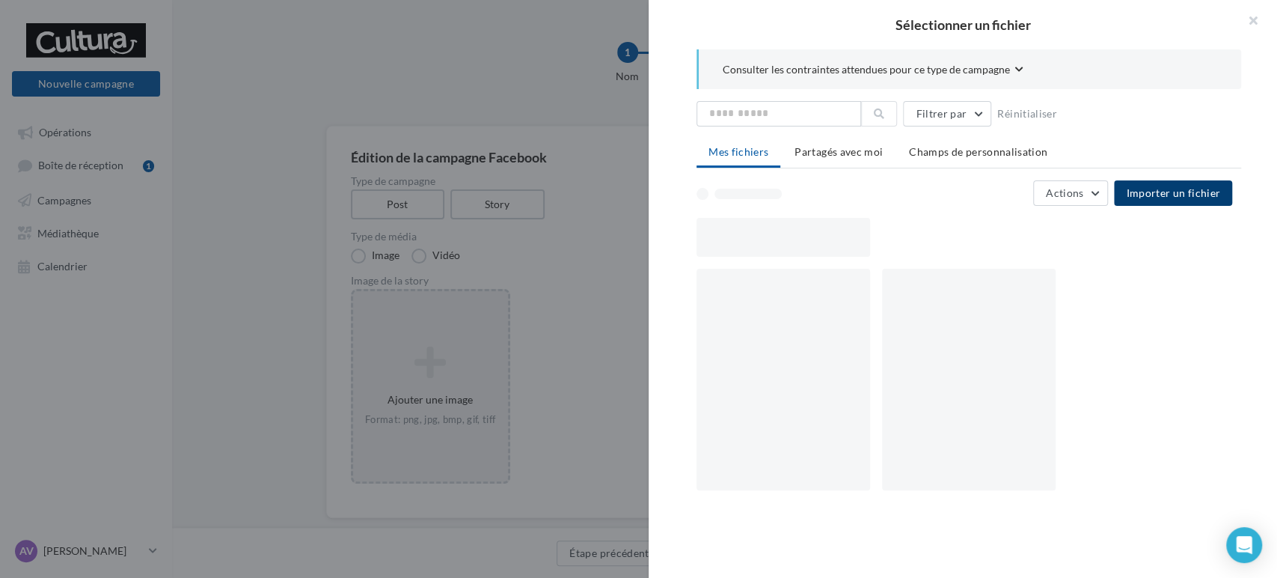
click at [1180, 186] on span "Importer un fichier" at bounding box center [1173, 192] width 94 height 13
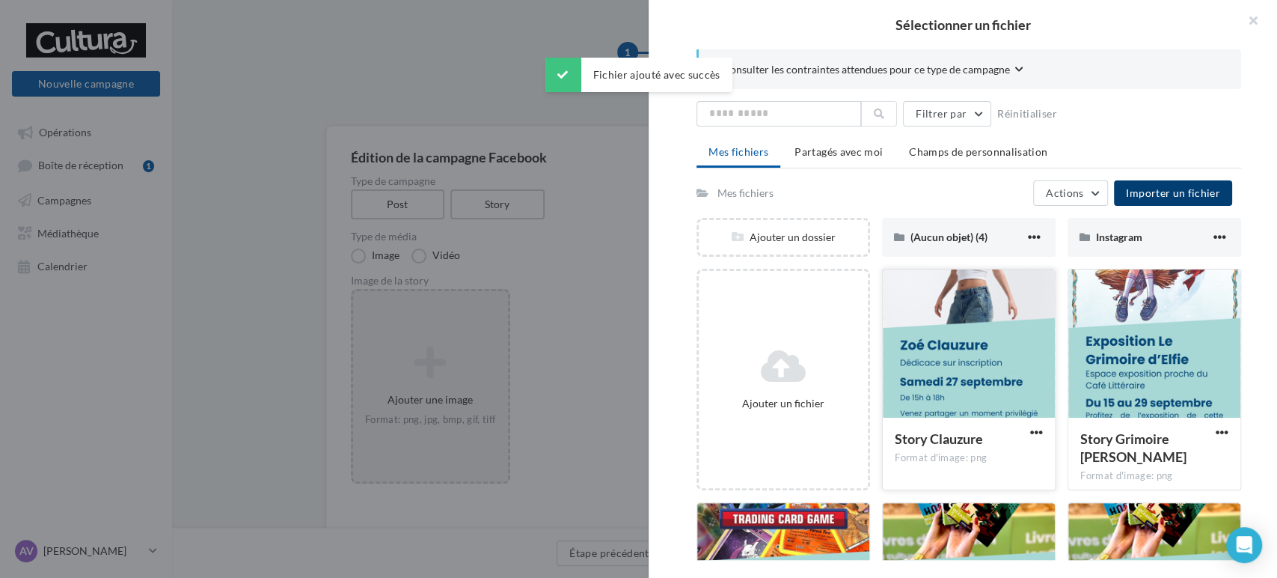
click at [942, 366] on div at bounding box center [969, 344] width 172 height 150
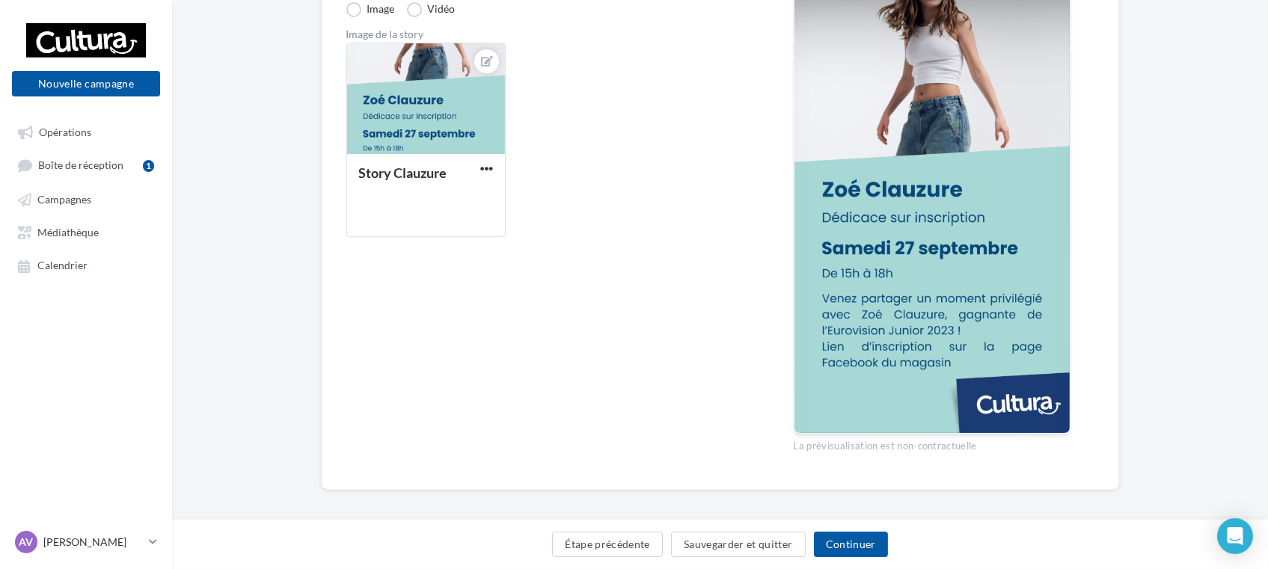
scroll to position [249, 0]
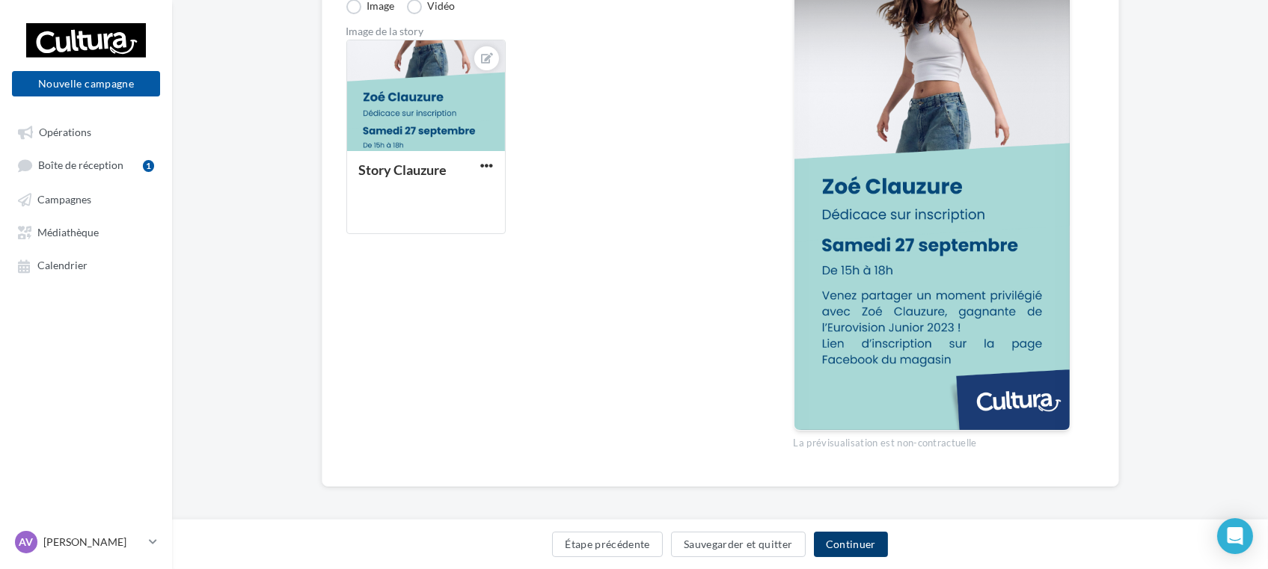
click at [866, 539] on button "Continuer" at bounding box center [851, 544] width 74 height 25
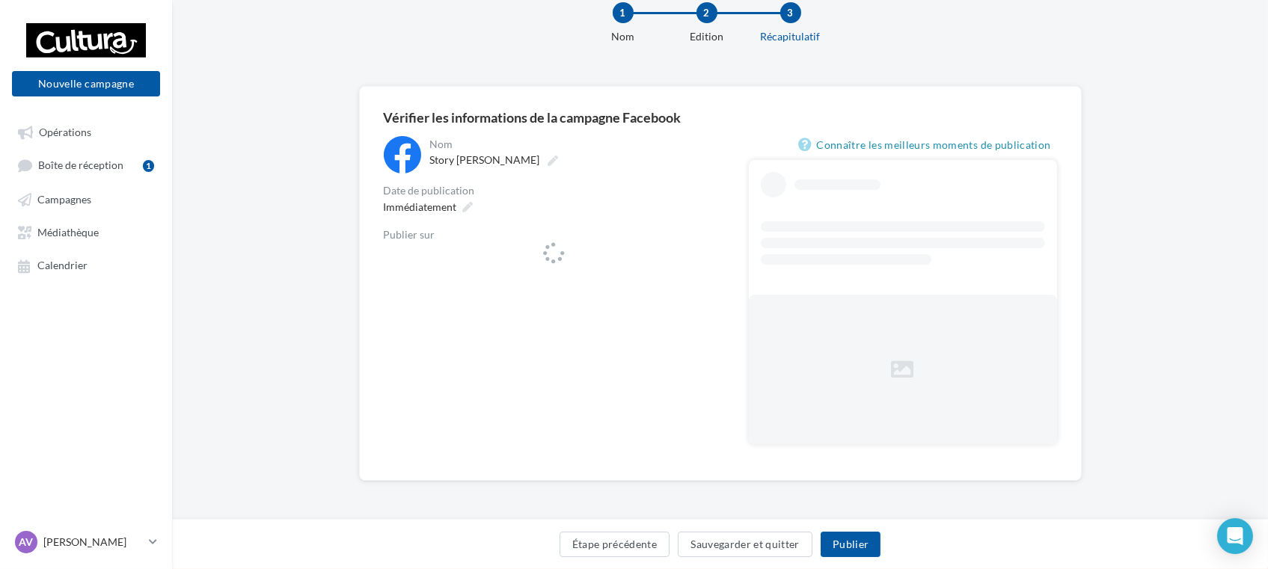
scroll to position [40, 0]
click at [469, 196] on div "Immédiatement" at bounding box center [427, 207] width 99 height 22
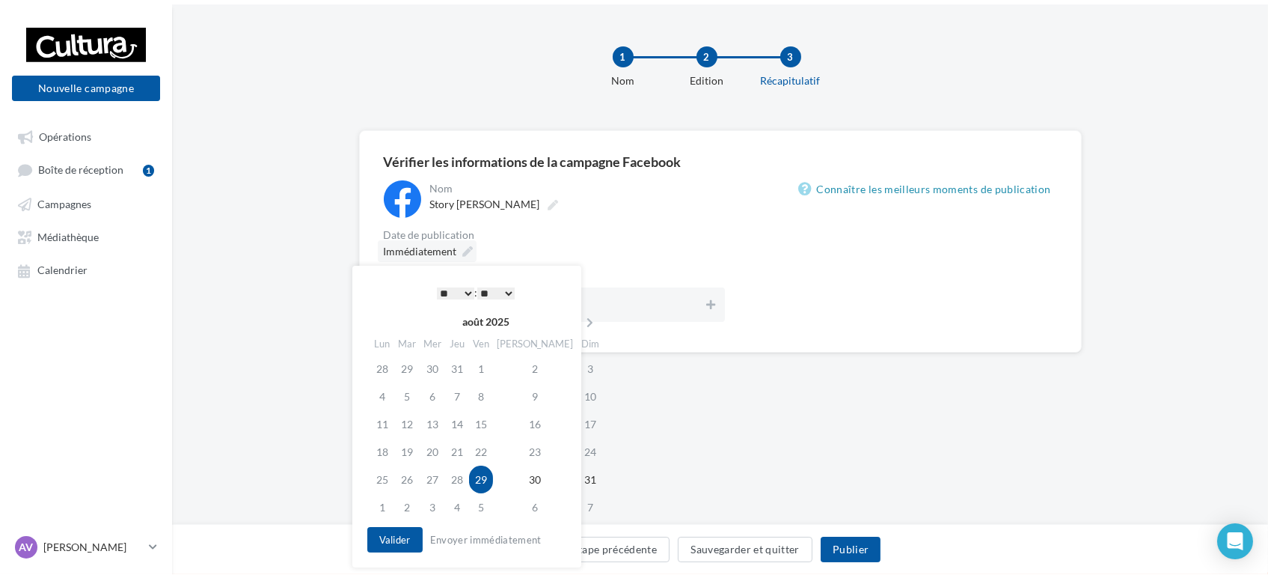
scroll to position [0, 0]
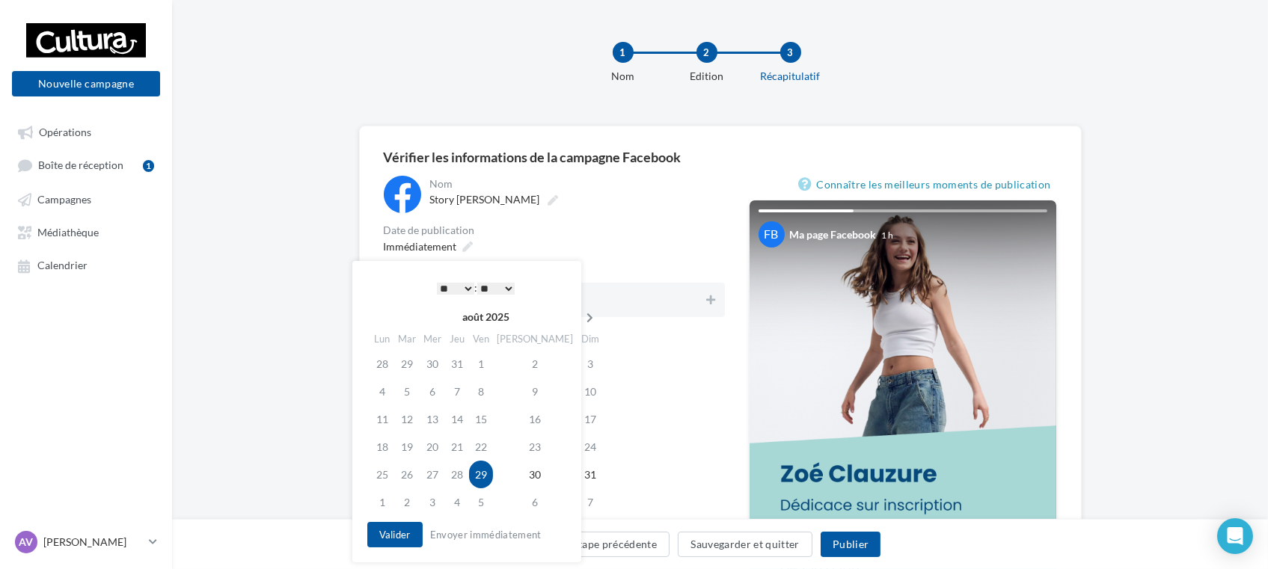
click at [581, 318] on icon at bounding box center [590, 318] width 19 height 10
click at [495, 476] on td "26" at bounding box center [483, 475] width 24 height 28
click at [458, 284] on select "* * * * * * * * * * ** ** ** ** ** ** ** ** ** ** ** ** ** **" at bounding box center [455, 289] width 37 height 12
click at [507, 292] on select "** ** ** ** ** **" at bounding box center [495, 289] width 37 height 12
click at [386, 539] on button "Valider" at bounding box center [394, 534] width 55 height 25
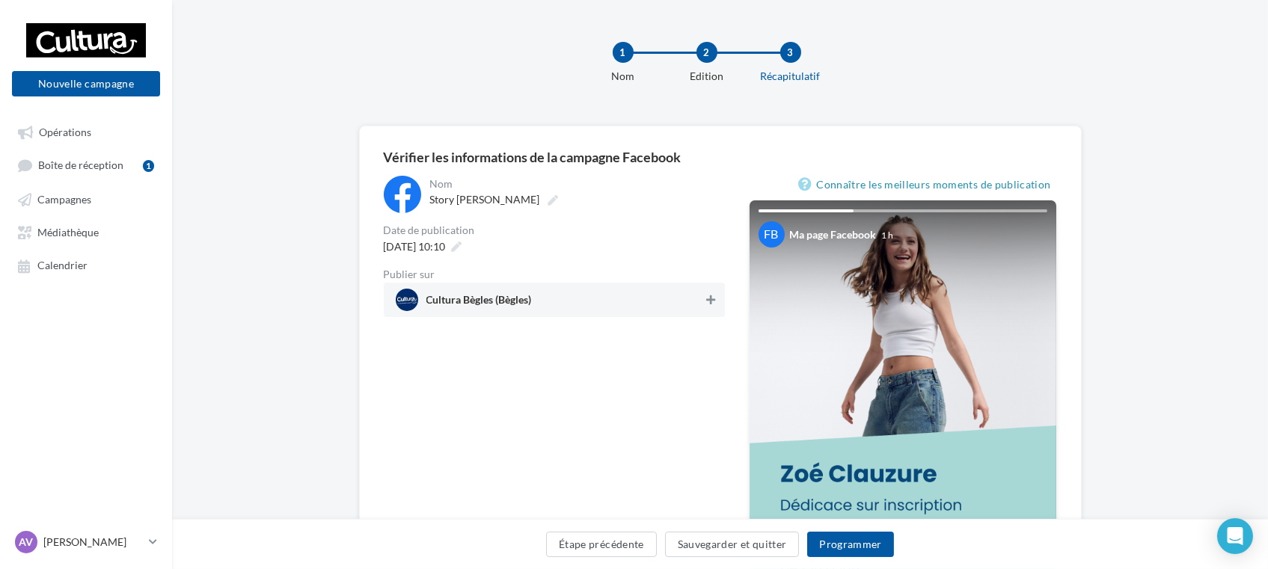
click at [709, 307] on button at bounding box center [710, 300] width 15 height 18
click at [853, 545] on button "Programmer" at bounding box center [850, 544] width 87 height 25
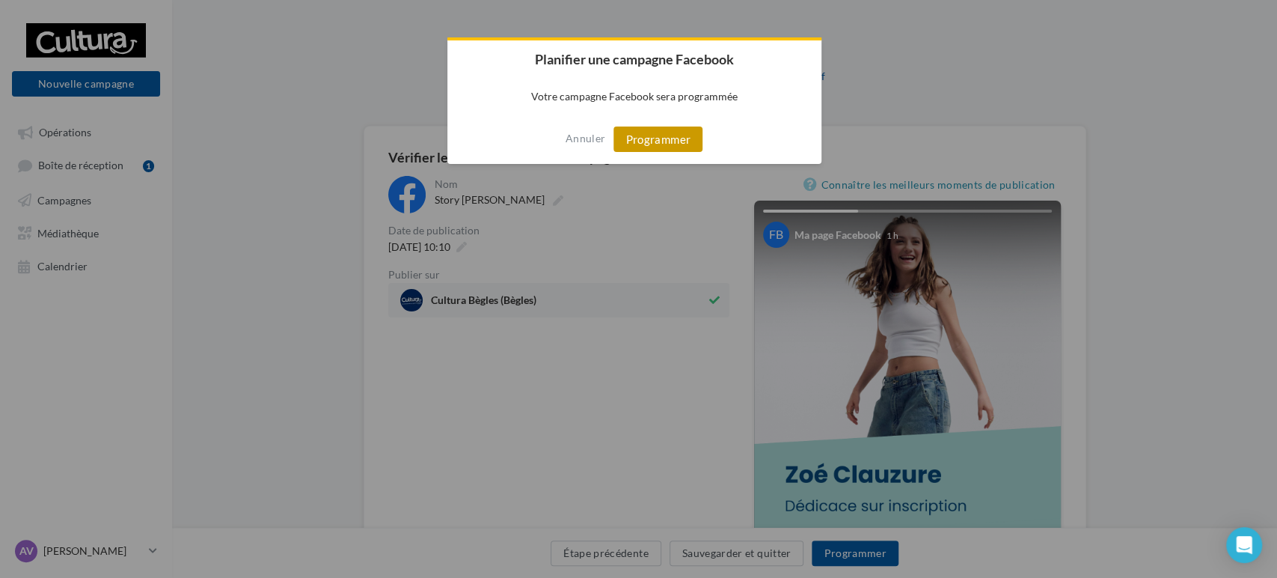
click at [670, 147] on button "Programmer" at bounding box center [658, 138] width 89 height 25
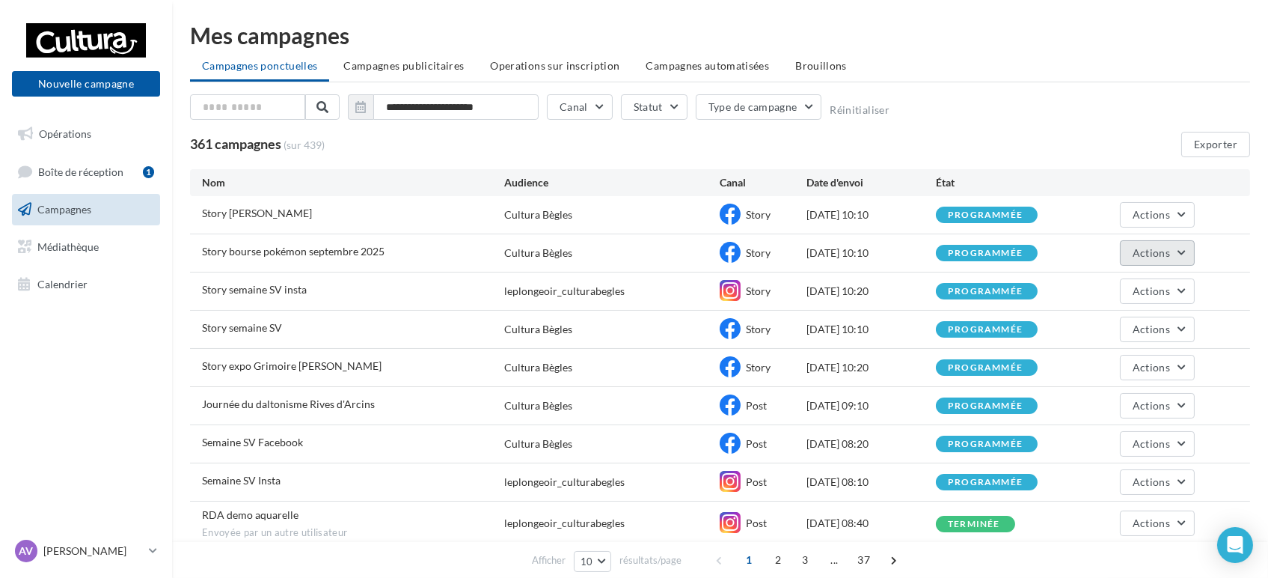
click at [1195, 257] on button "Actions" at bounding box center [1157, 252] width 75 height 25
click at [1099, 371] on button "Dupliquer" at bounding box center [1120, 365] width 150 height 39
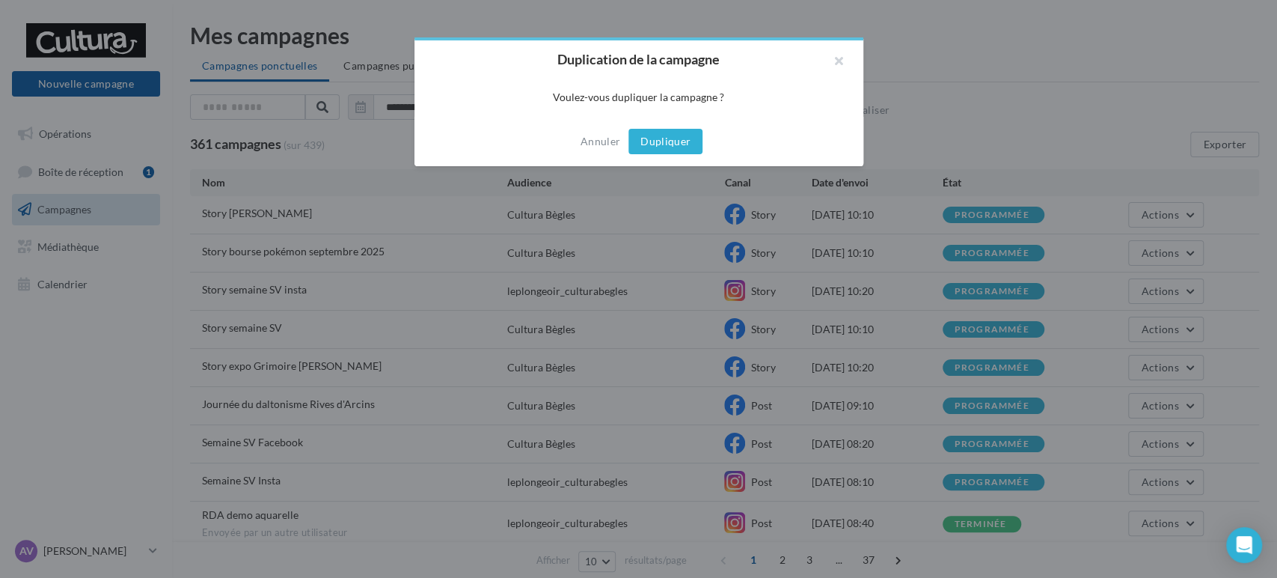
click at [648, 135] on button "Dupliquer" at bounding box center [665, 141] width 74 height 25
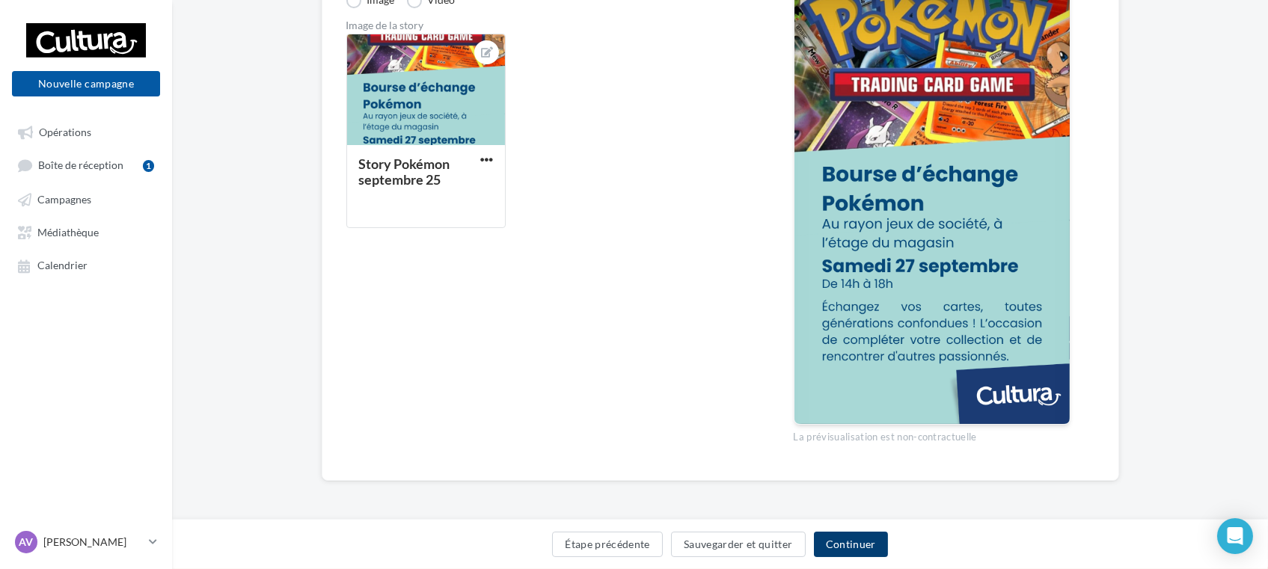
click at [857, 551] on button "Continuer" at bounding box center [851, 544] width 74 height 25
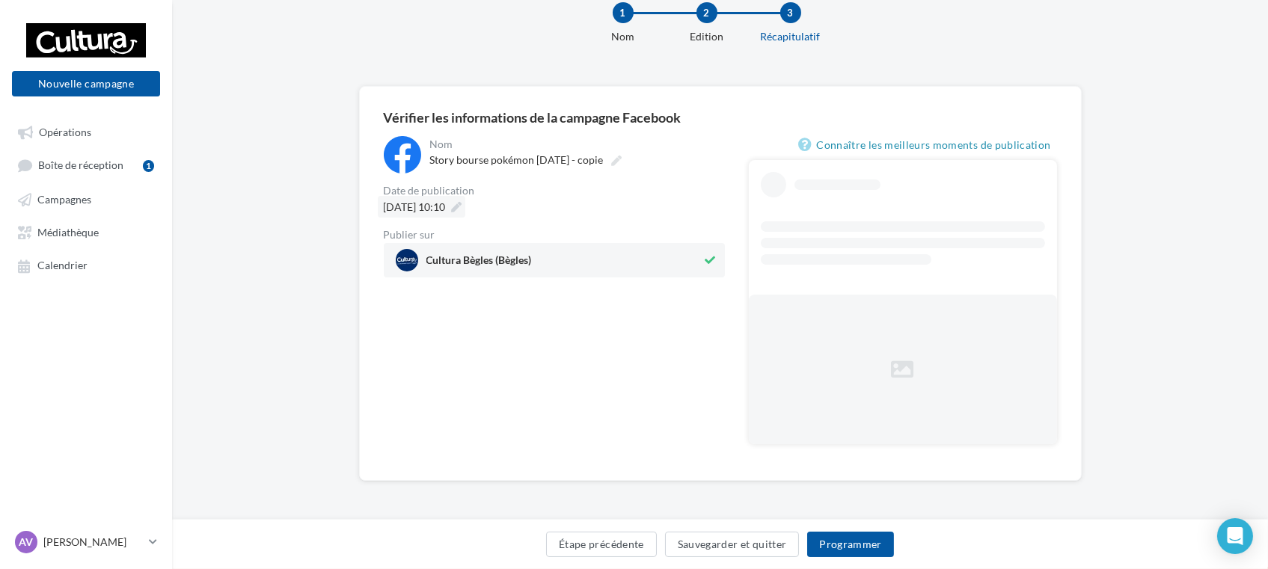
click at [433, 196] on div "[DATE] 10:10" at bounding box center [422, 207] width 88 height 22
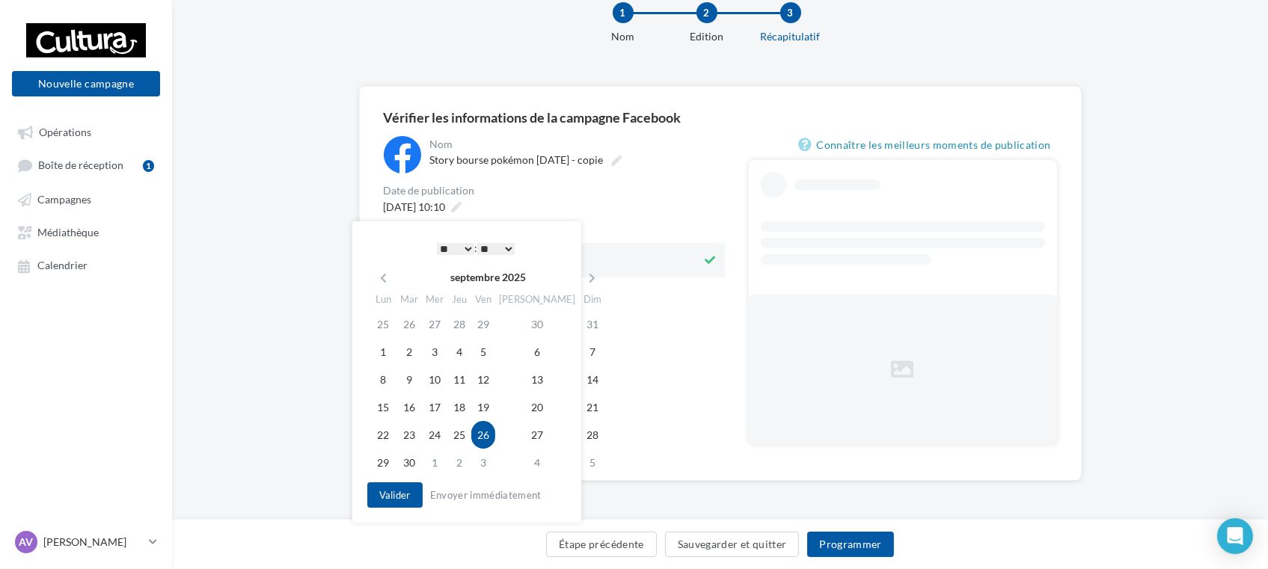
scroll to position [0, 0]
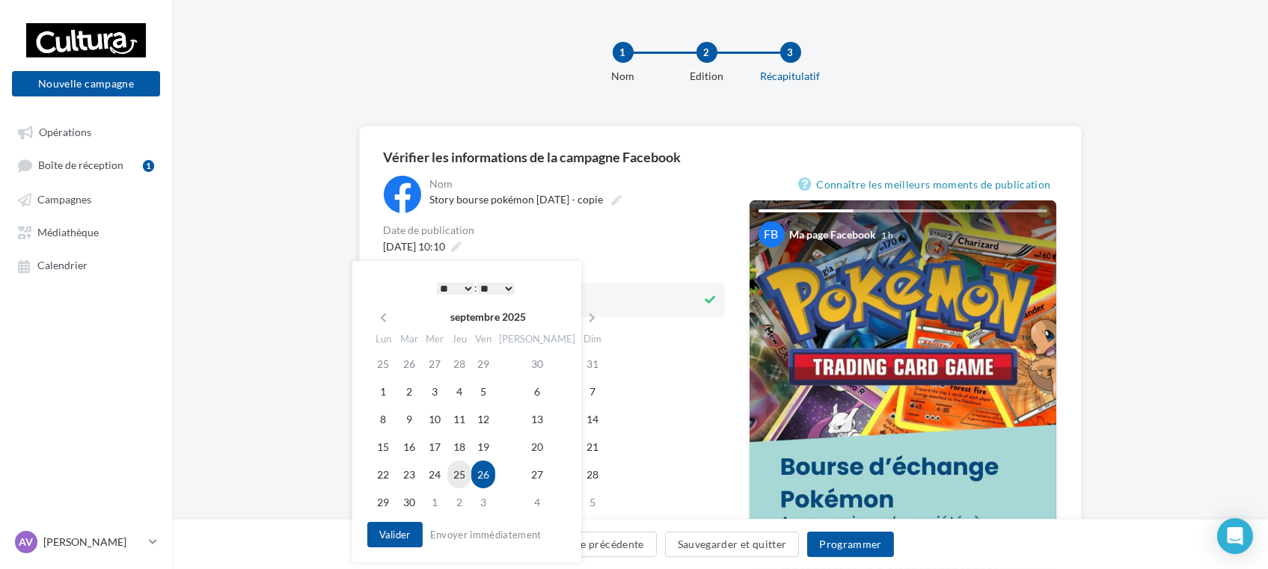
click at [471, 475] on td "25" at bounding box center [459, 475] width 24 height 28
click at [404, 533] on button "Valider" at bounding box center [394, 534] width 55 height 25
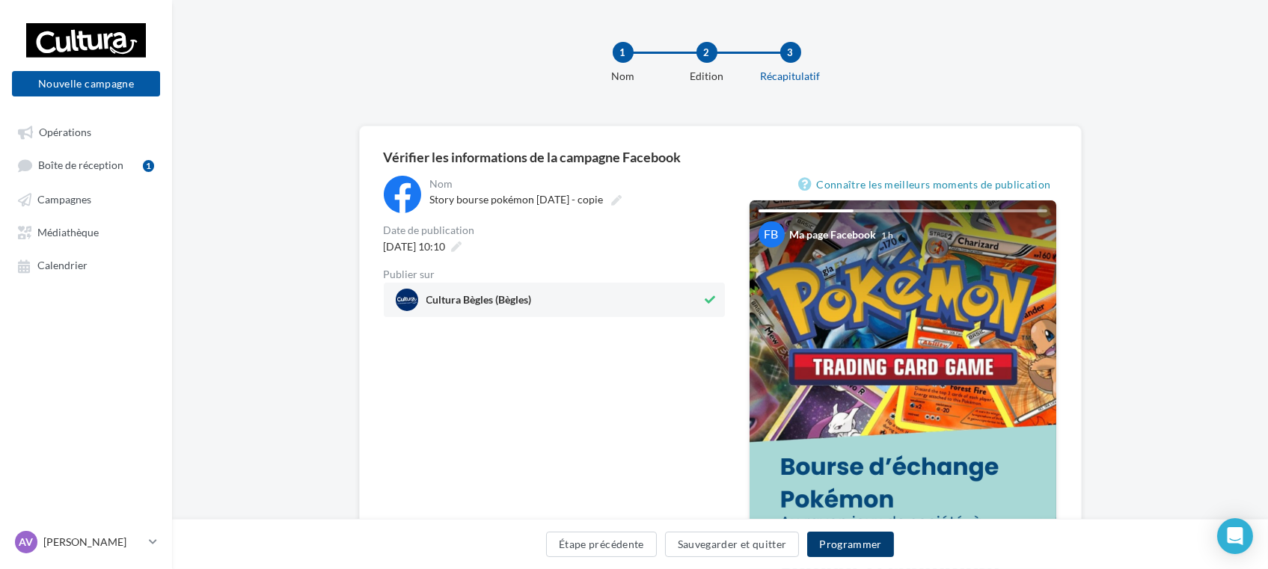
click at [842, 552] on button "Programmer" at bounding box center [850, 544] width 87 height 25
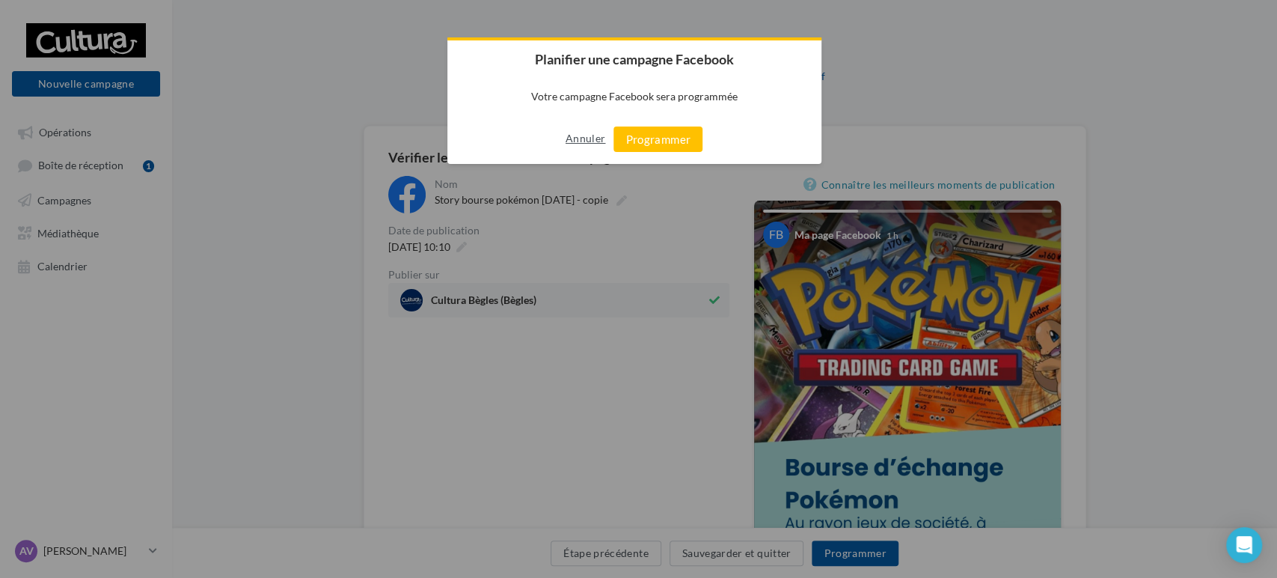
click at [578, 143] on button "Annuler" at bounding box center [586, 138] width 40 height 24
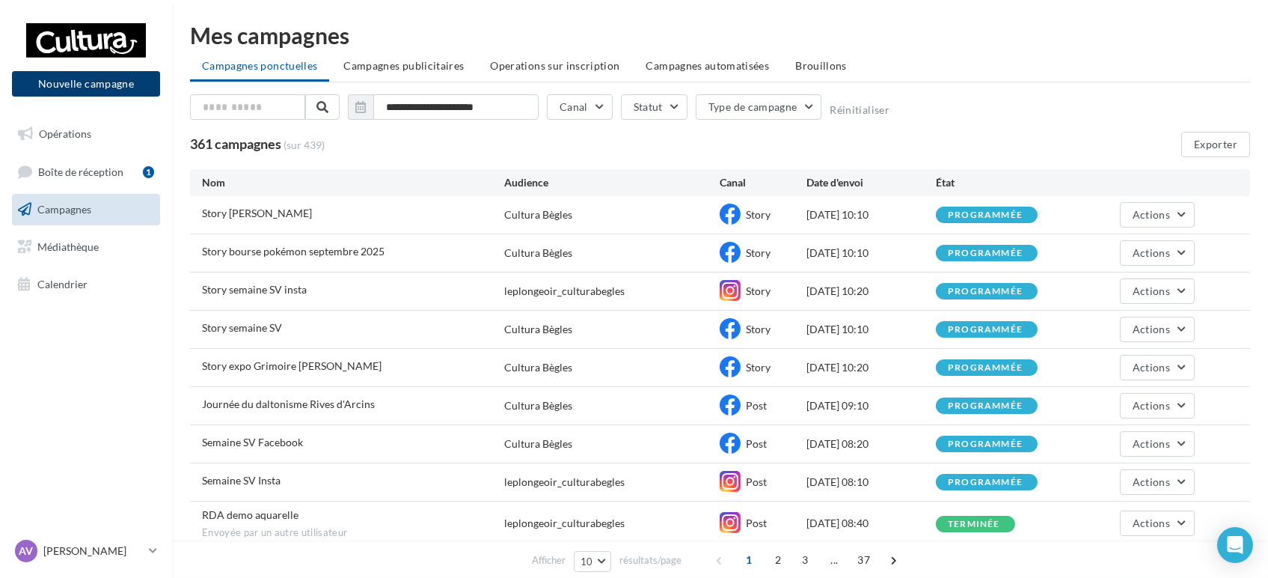
click at [97, 78] on button "Nouvelle campagne" at bounding box center [86, 83] width 148 height 25
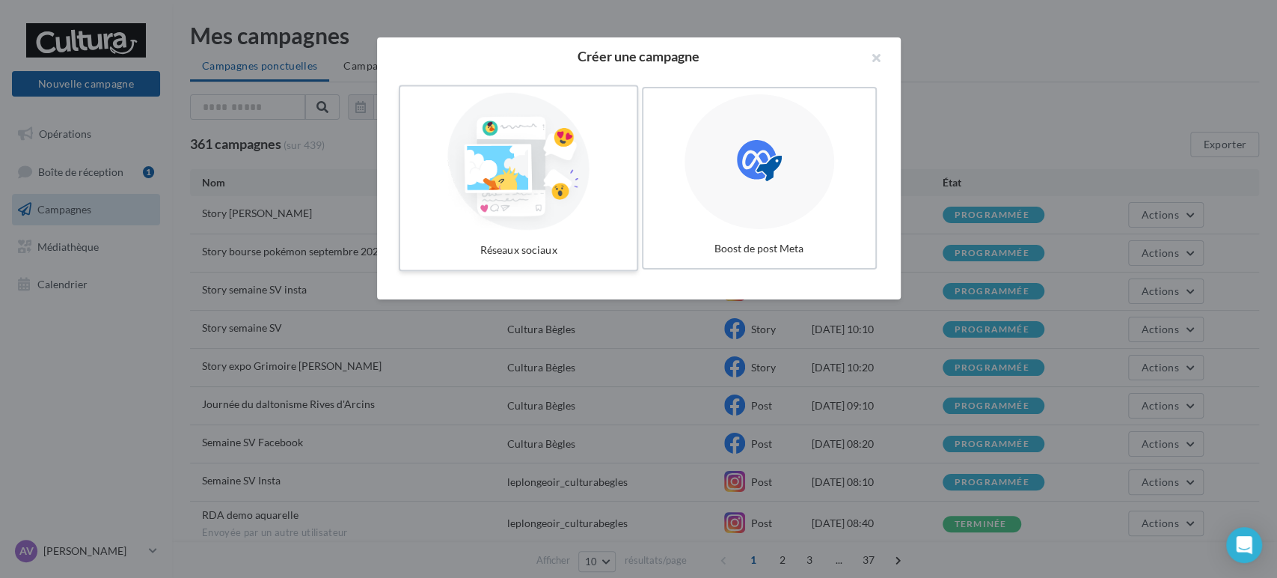
click at [563, 246] on div "Réseaux sociaux" at bounding box center [518, 250] width 224 height 28
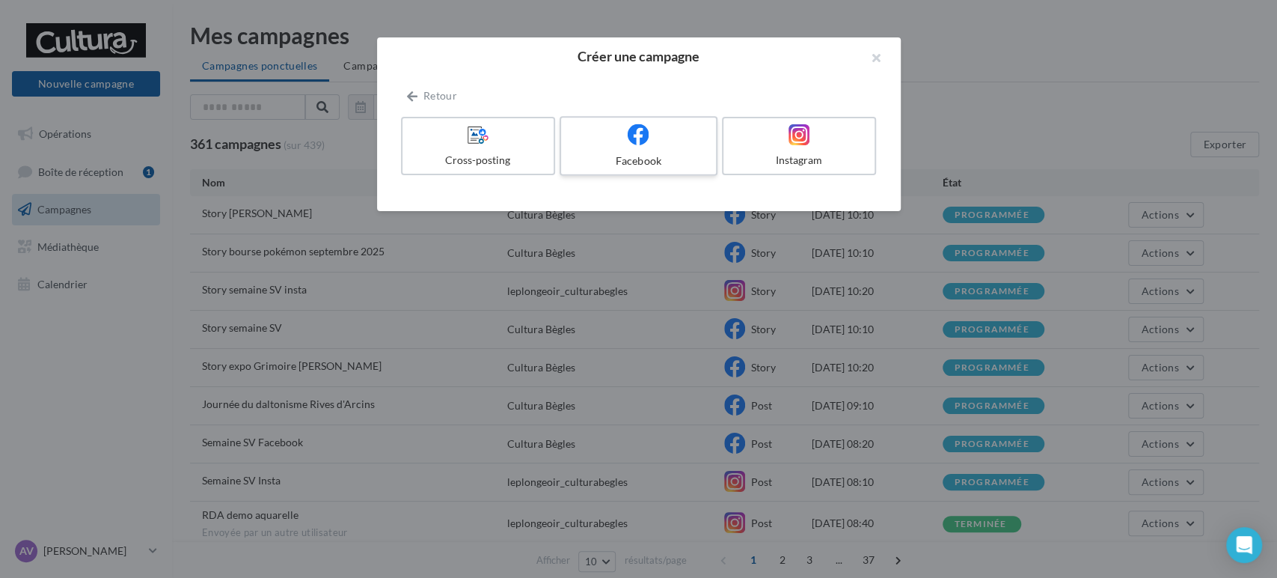
click at [613, 153] on div "Facebook" at bounding box center [638, 160] width 142 height 15
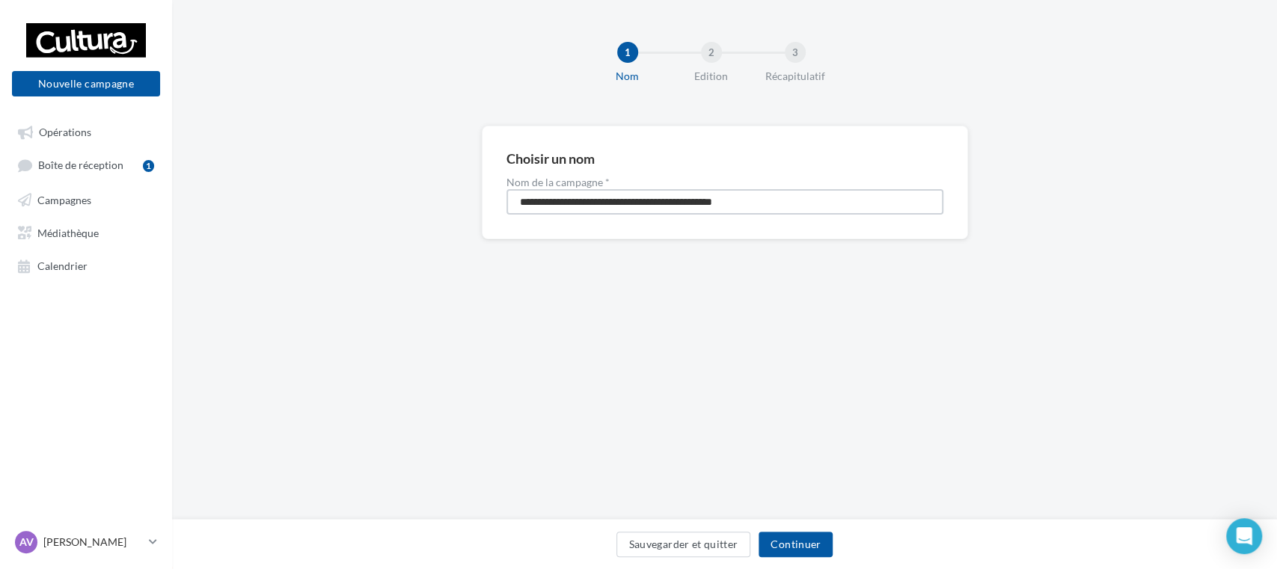
click at [585, 211] on input "**********" at bounding box center [725, 201] width 437 height 25
type input "**********"
click at [799, 547] on button "Continuer" at bounding box center [796, 544] width 74 height 25
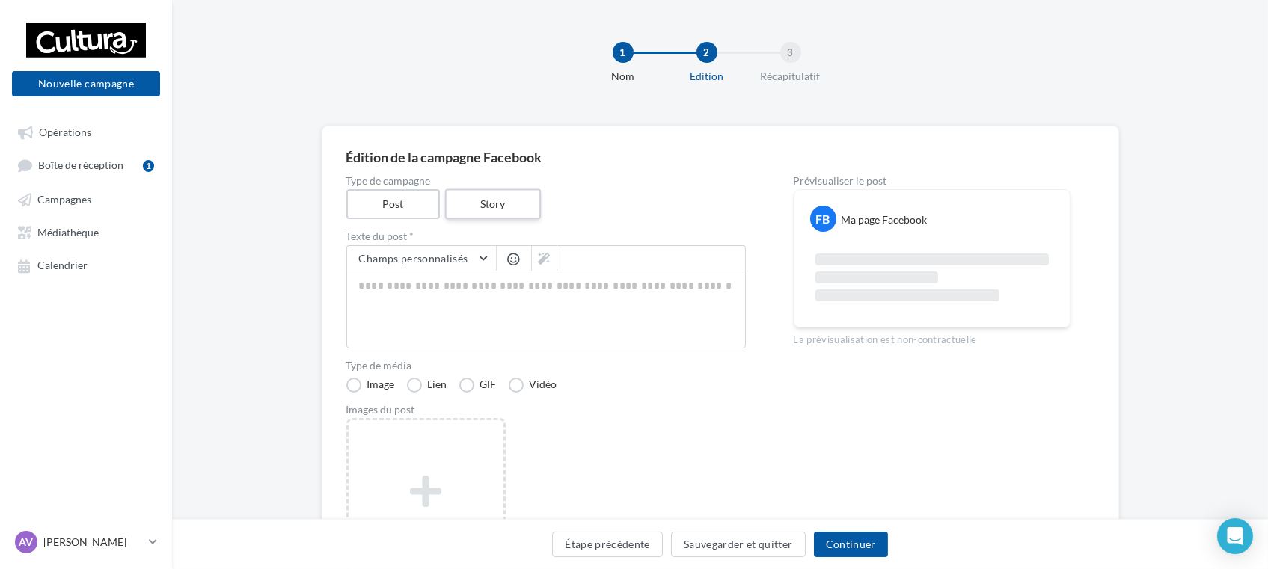
click at [522, 207] on label "Story" at bounding box center [493, 204] width 96 height 31
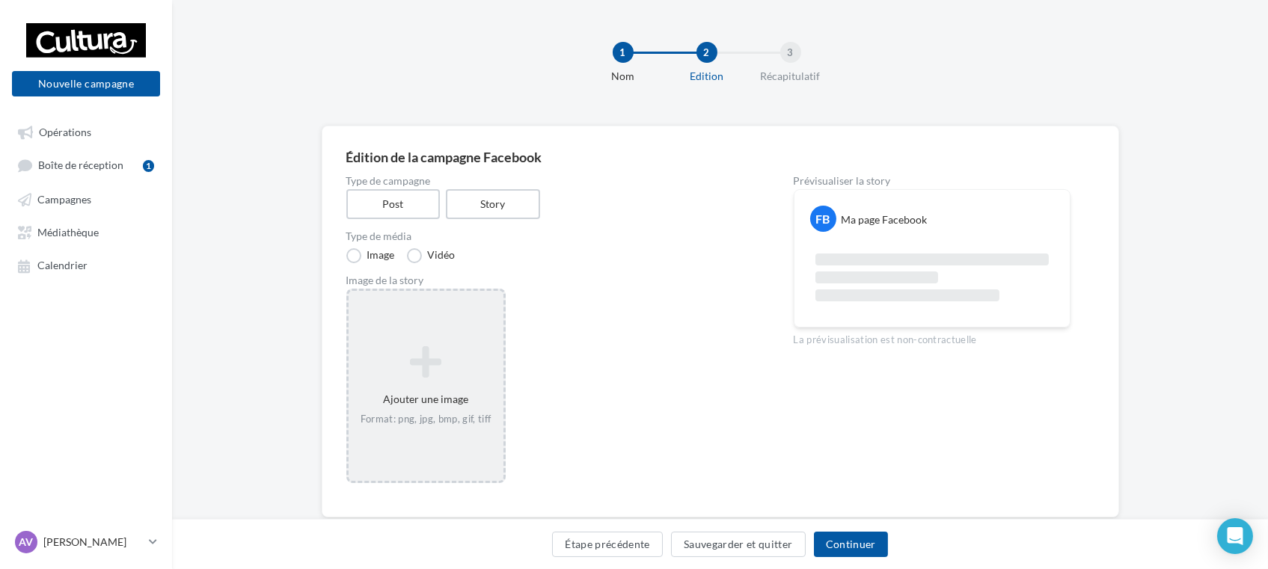
click at [404, 364] on icon at bounding box center [426, 362] width 143 height 36
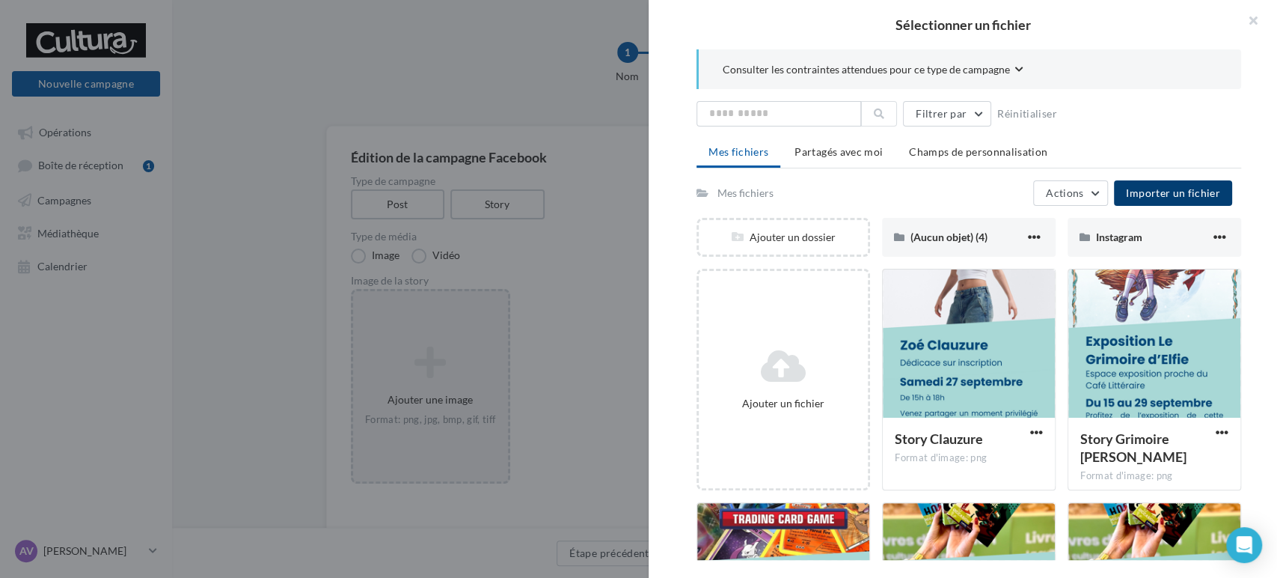
click at [1179, 189] on span "Importer un fichier" at bounding box center [1173, 192] width 94 height 13
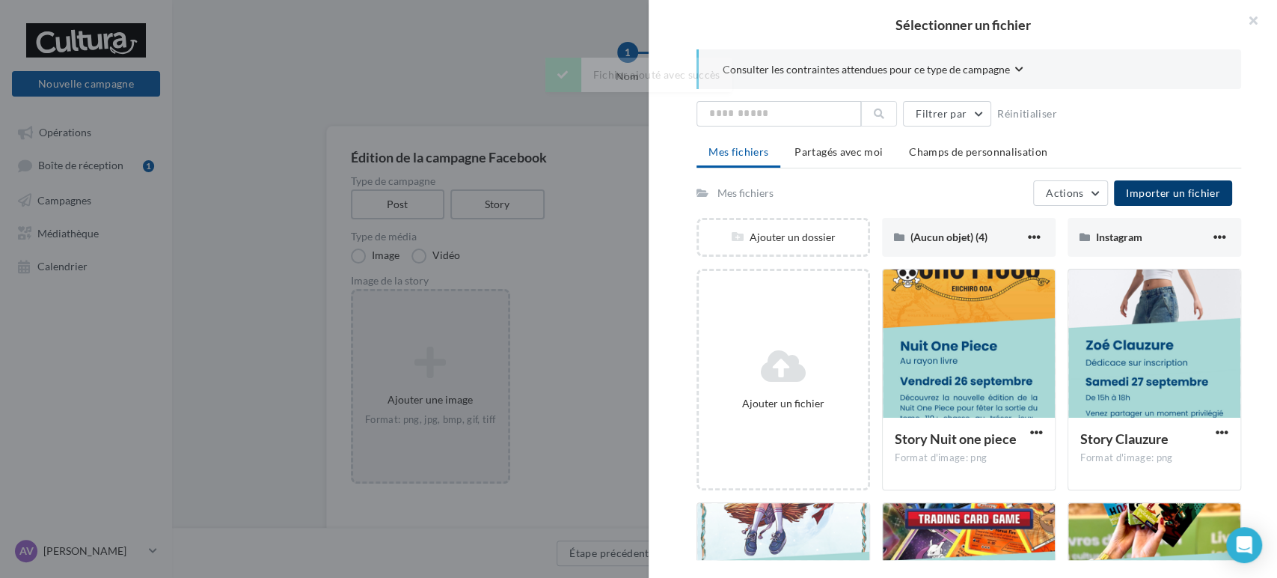
click at [1173, 194] on span "Importer un fichier" at bounding box center [1173, 192] width 94 height 13
click at [946, 358] on div at bounding box center [969, 344] width 172 height 150
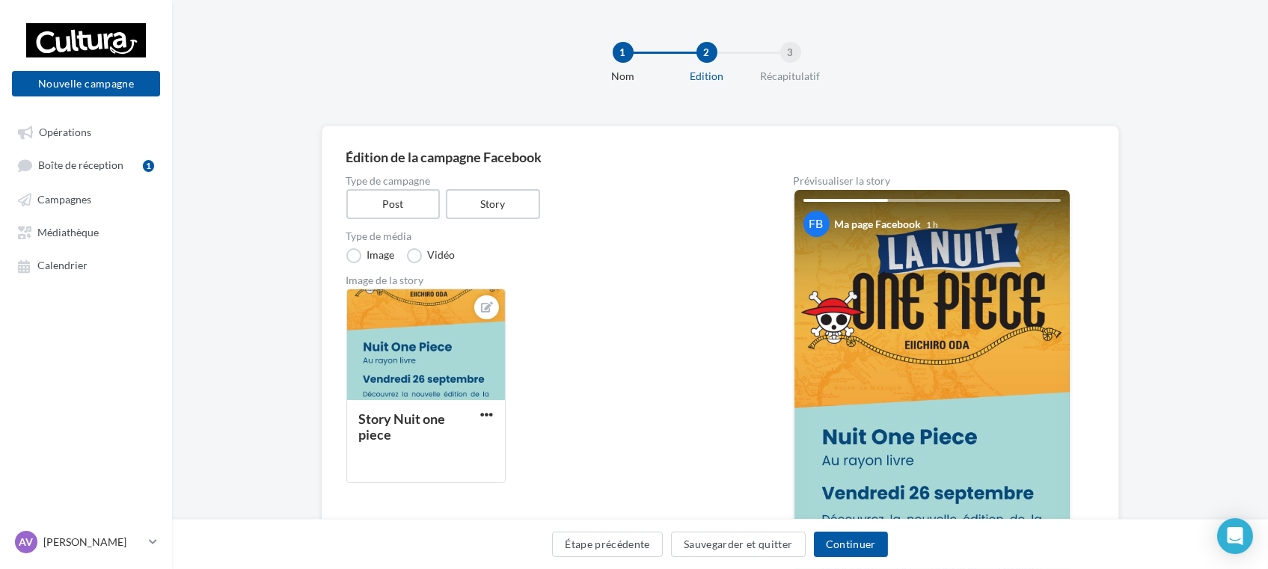
scroll to position [83, 0]
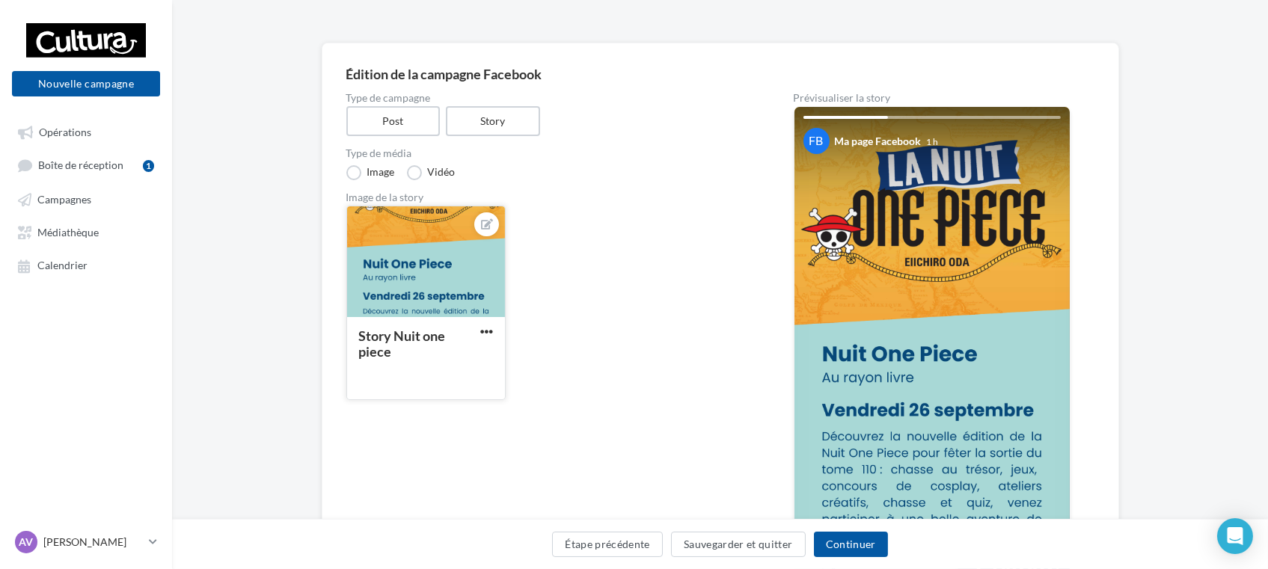
click at [479, 329] on button "button" at bounding box center [486, 332] width 19 height 15
click at [533, 360] on button "Remplacer l'image" at bounding box center [556, 362] width 158 height 39
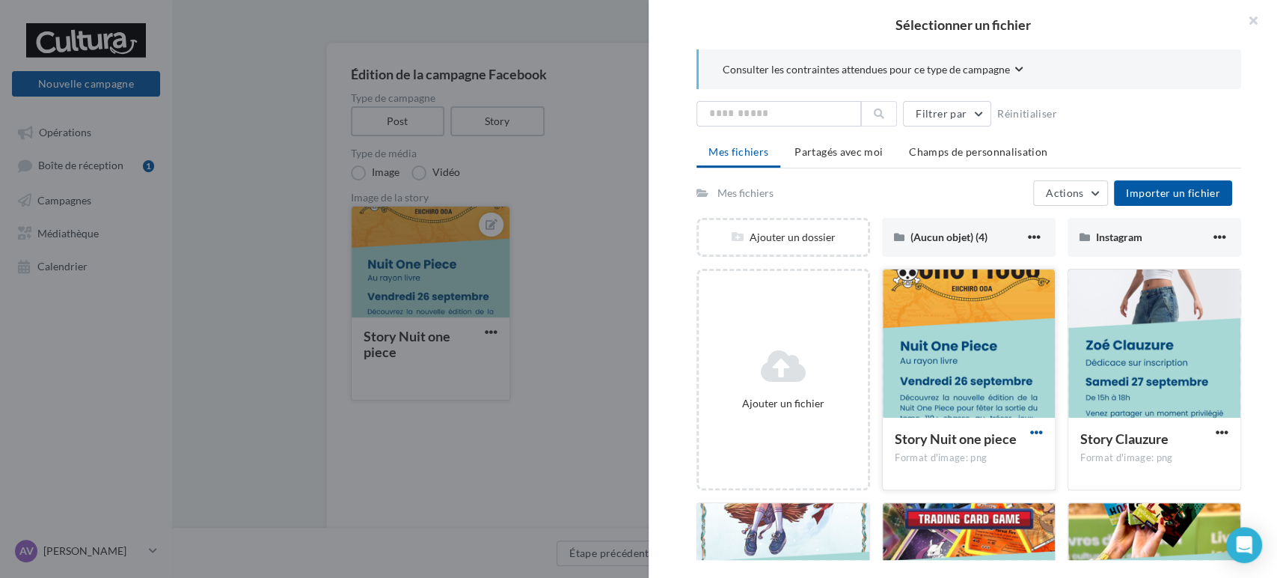
click at [1033, 435] on span "button" at bounding box center [1036, 432] width 13 height 13
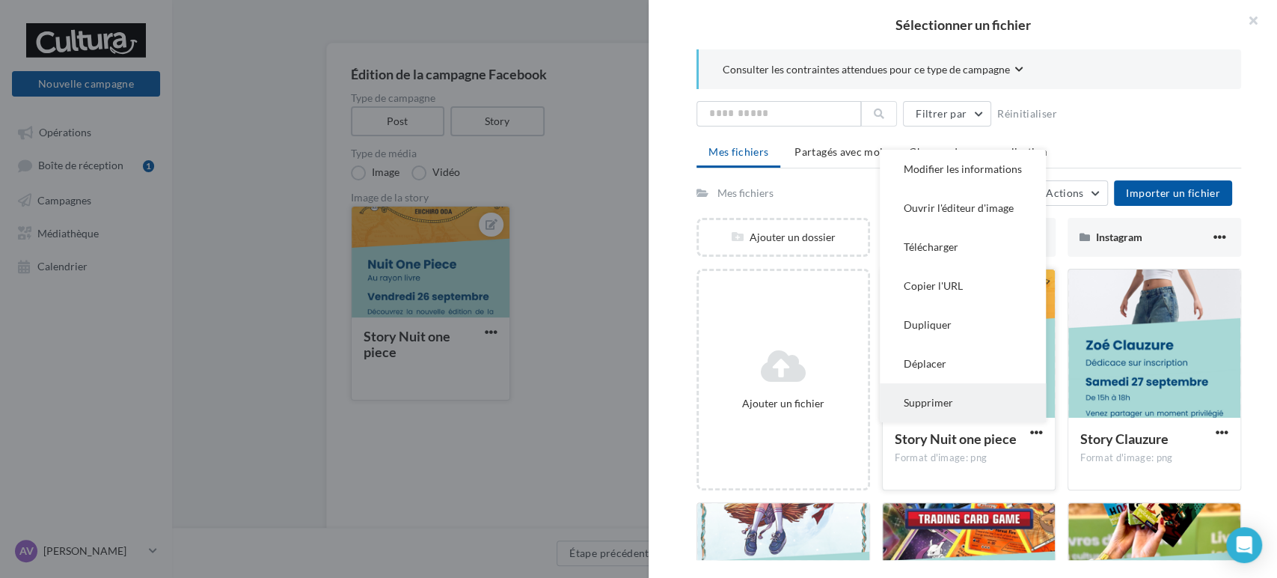
click at [975, 400] on button "Supprimer" at bounding box center [963, 402] width 166 height 39
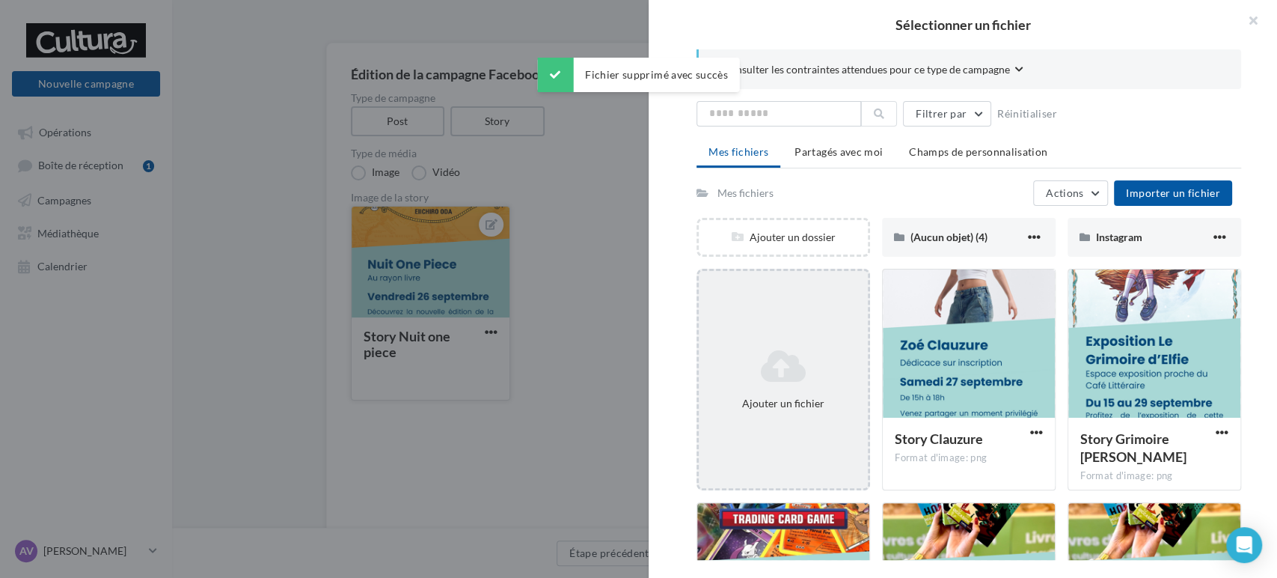
click at [818, 392] on div "Ajouter un fichier" at bounding box center [783, 379] width 169 height 75
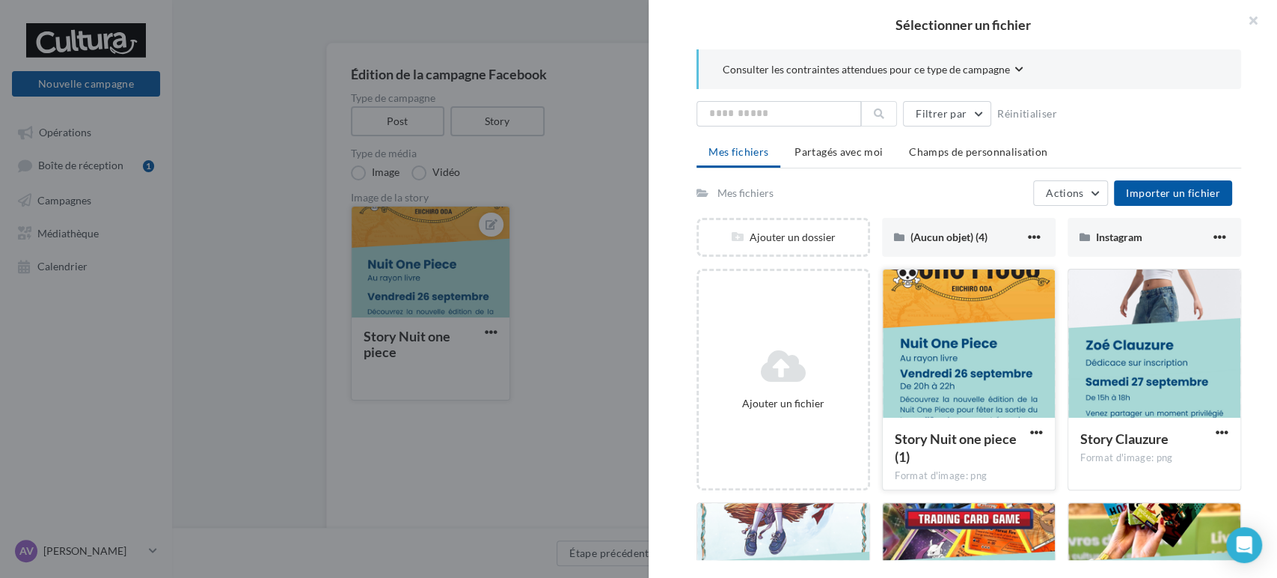
click at [987, 397] on div at bounding box center [969, 344] width 172 height 150
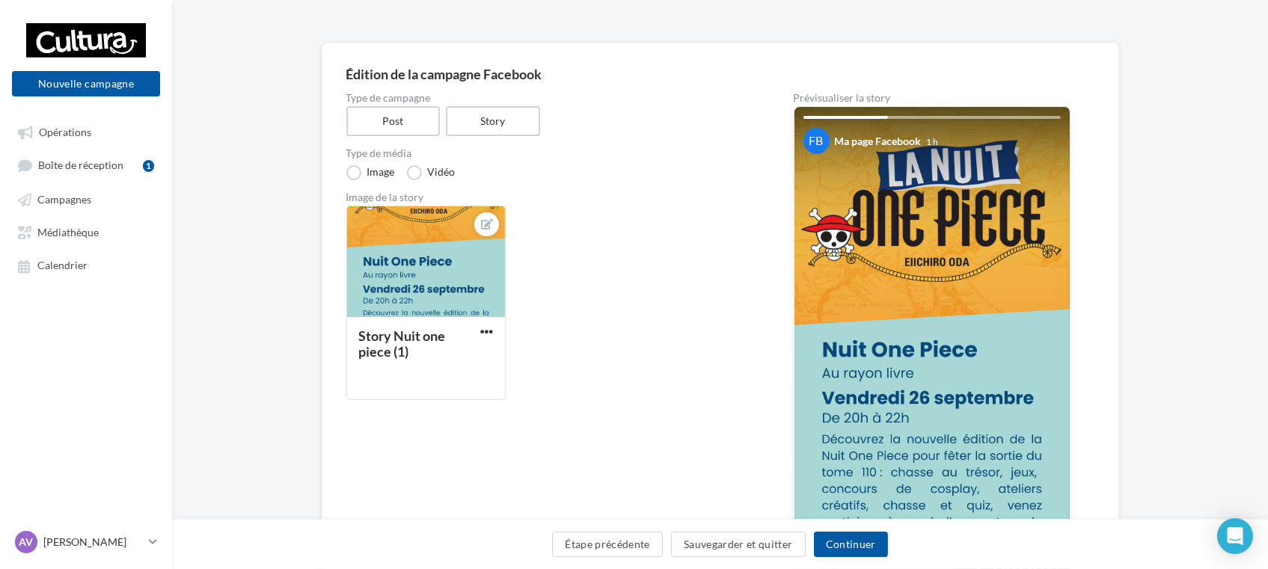
scroll to position [166, 0]
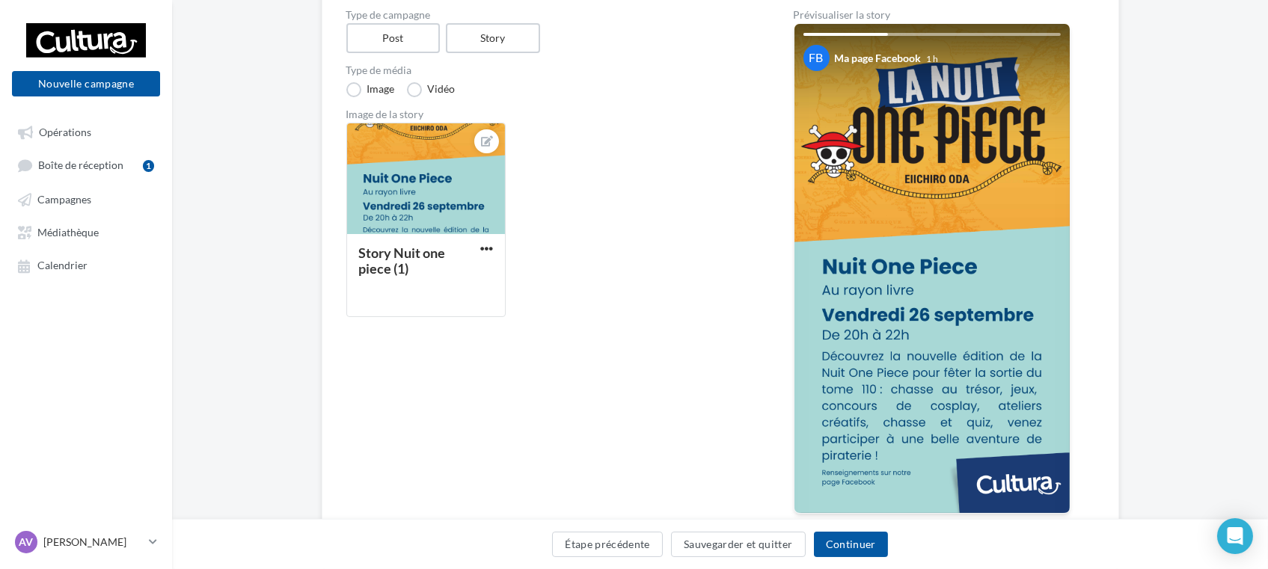
click at [606, 557] on div "Étape précédente Sauvegarder et quitter Continuer" at bounding box center [720, 547] width 1072 height 31
click at [612, 549] on button "Étape précédente" at bounding box center [607, 544] width 111 height 25
